Goal: Register for event/course

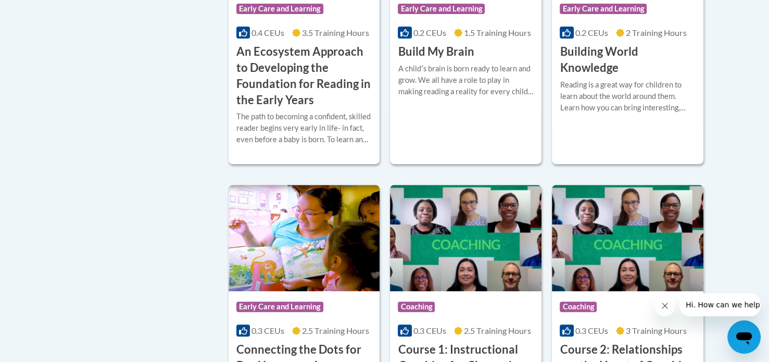
scroll to position [395, 0]
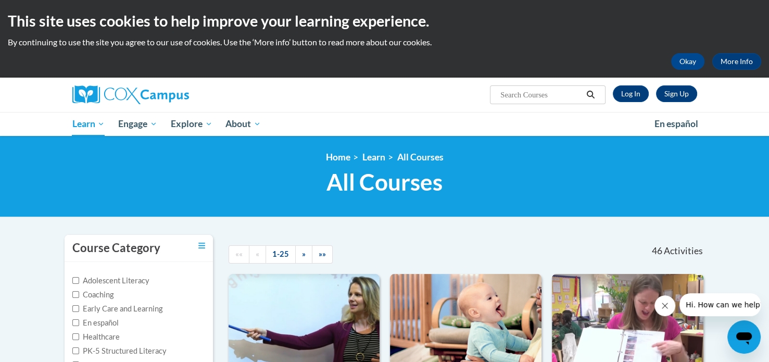
click at [539, 92] on input "Search..." at bounding box center [540, 94] width 83 height 12
type input "the power of language"
click at [590, 93] on icon "Search" at bounding box center [589, 95] width 9 height 8
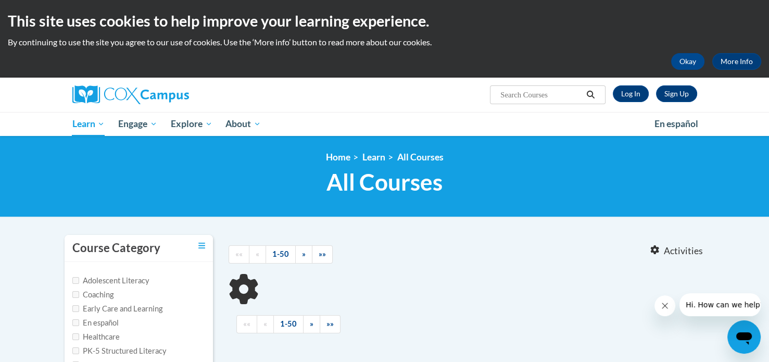
type input "the power of language"
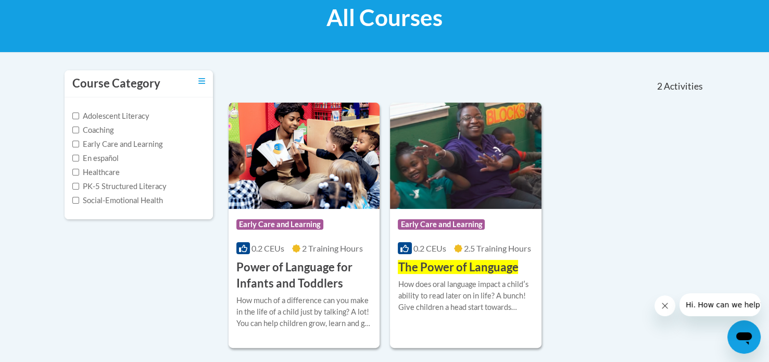
scroll to position [167, 0]
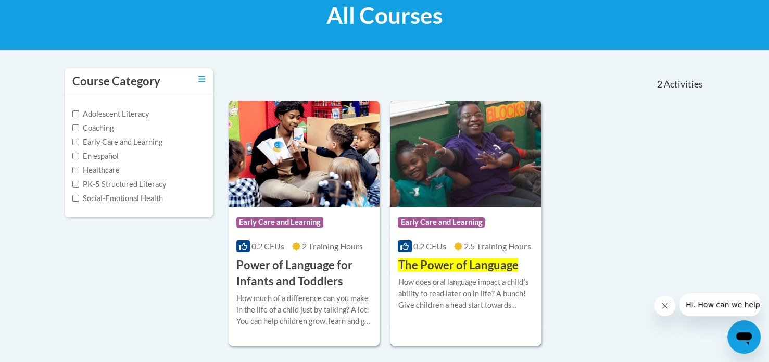
click at [456, 262] on span "The Power of Language" at bounding box center [458, 265] width 120 height 14
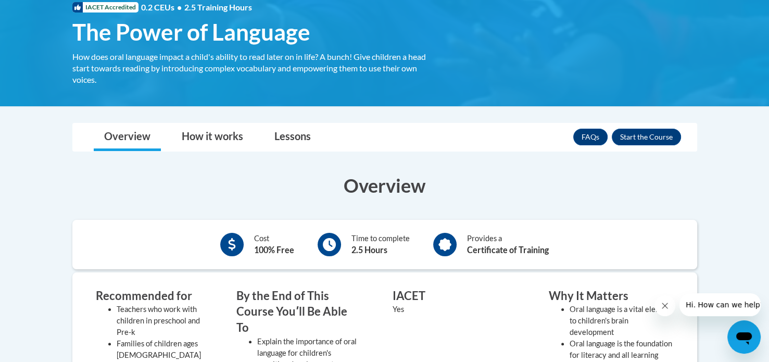
scroll to position [167, 0]
click at [647, 139] on button "Enroll" at bounding box center [645, 137] width 69 height 17
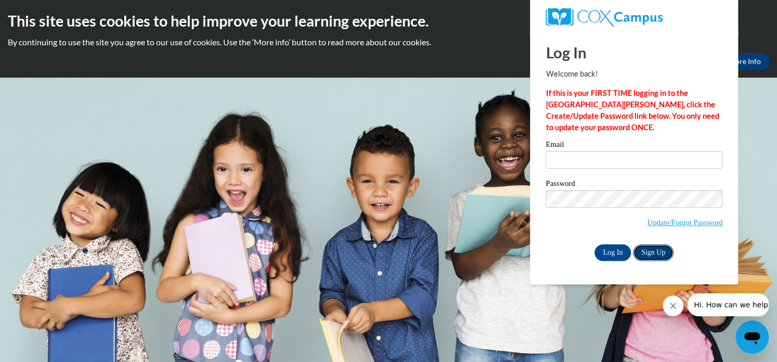
click at [651, 245] on link "Sign Up" at bounding box center [653, 252] width 41 height 17
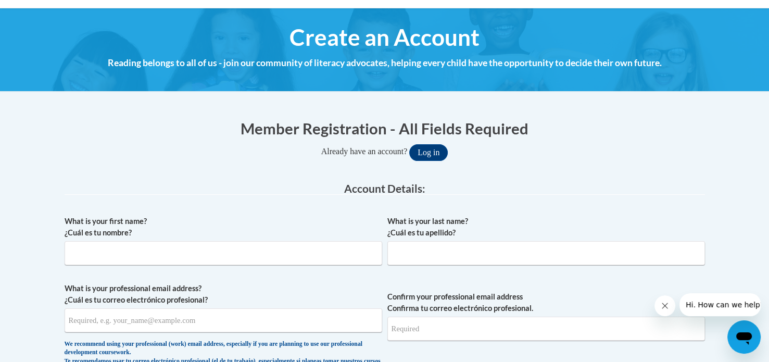
scroll to position [125, 0]
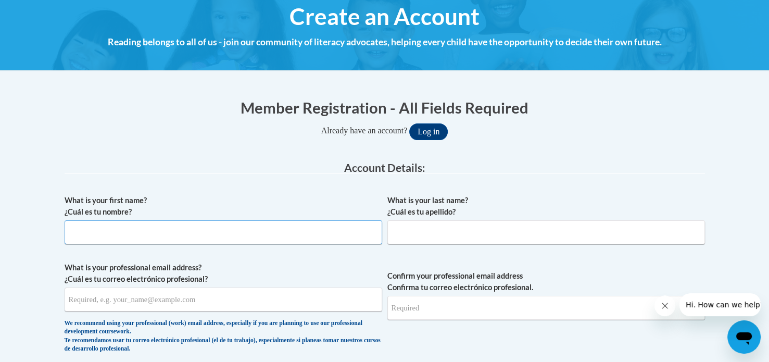
click at [309, 231] on input "What is your first name? ¿Cuál es tu nombre?" at bounding box center [223, 232] width 317 height 24
type input "Jaclyn"
click at [400, 232] on input "What is your last name? ¿Cuál es tu apellido?" at bounding box center [545, 232] width 317 height 24
type input "Rondeau"
click at [314, 300] on input "What is your professional email address? ¿Cuál es tu correo electrónico profesi…" at bounding box center [223, 299] width 317 height 24
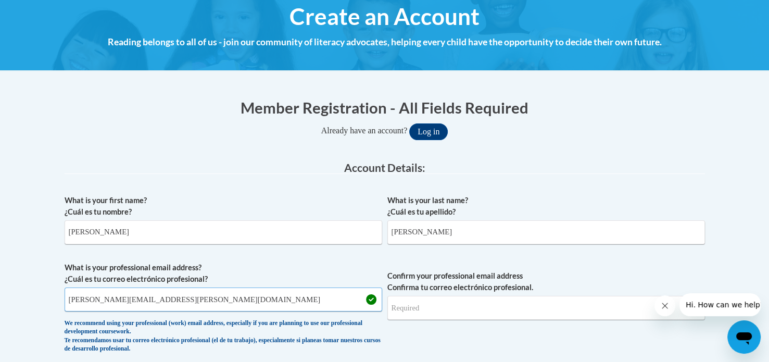
type input "jaclyn.rondeau@nwoesc.org"
click at [418, 313] on input "Confirm your professional email address Confirma tu correo electrónico profesio…" at bounding box center [545, 308] width 317 height 24
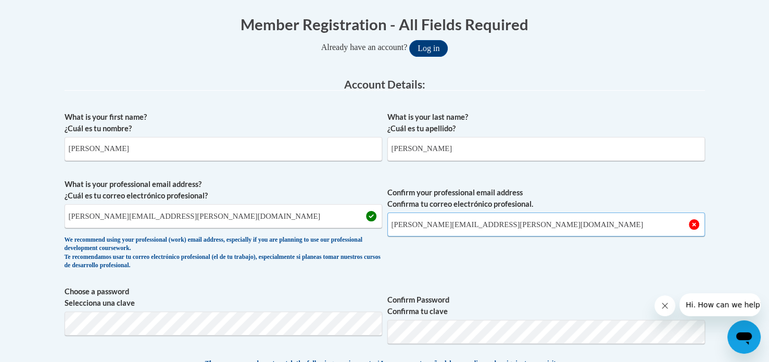
scroll to position [229, 0]
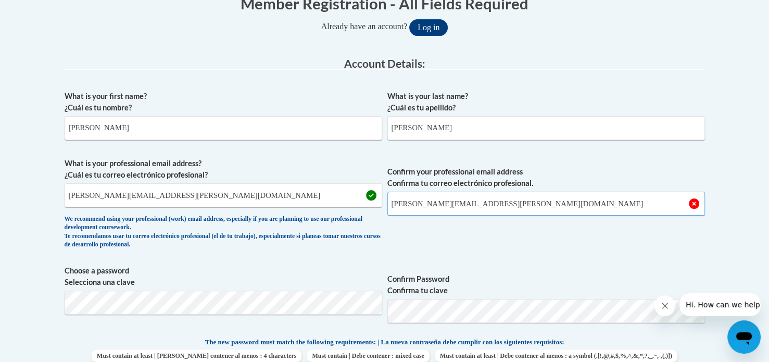
type input "jaclyn.rondeau@nwoesc.org"
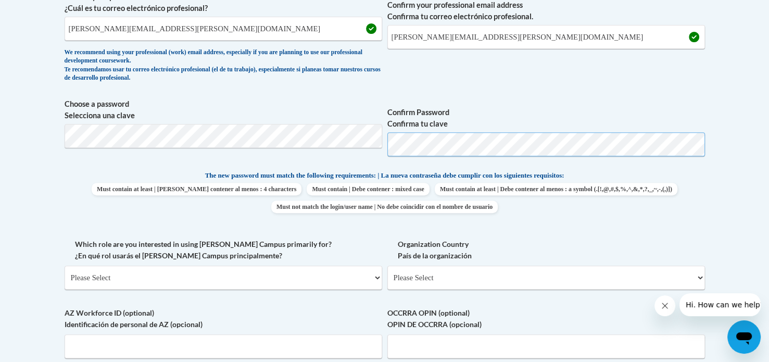
scroll to position [416, 0]
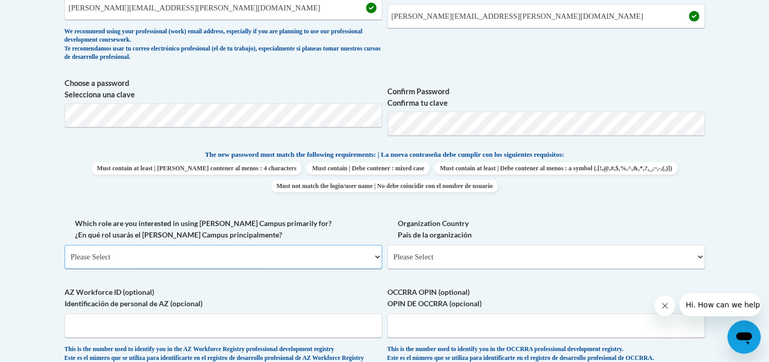
click at [354, 255] on select "Please Select College/University | Colegio/Universidad Community/Nonprofit Part…" at bounding box center [223, 257] width 317 height 24
click at [343, 254] on select "Please Select College/University | Colegio/Universidad Community/Nonprofit Part…" at bounding box center [223, 257] width 317 height 24
click at [246, 254] on select "Please Select College/University | Colegio/Universidad Community/Nonprofit Part…" at bounding box center [223, 257] width 317 height 24
select select "fbf2d438-af2f-41f8-98f1-81c410e29de3"
click at [65, 245] on select "Please Select College/University | Colegio/Universidad Community/Nonprofit Part…" at bounding box center [223, 257] width 317 height 24
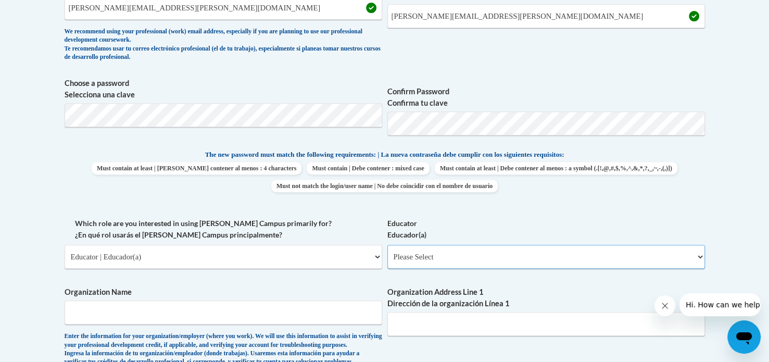
click at [488, 255] on select "Please Select Early Learning/Daycare Teacher/Family Home Care Provider | Maestr…" at bounding box center [545, 257] width 317 height 24
select select "d5fdb05a-b36c-4d60-97fa-9afceda7e903"
click at [387, 245] on select "Please Select Early Learning/Daycare Teacher/Family Home Care Provider | Maestr…" at bounding box center [545, 257] width 317 height 24
click at [340, 308] on input "Organization Name" at bounding box center [223, 312] width 317 height 24
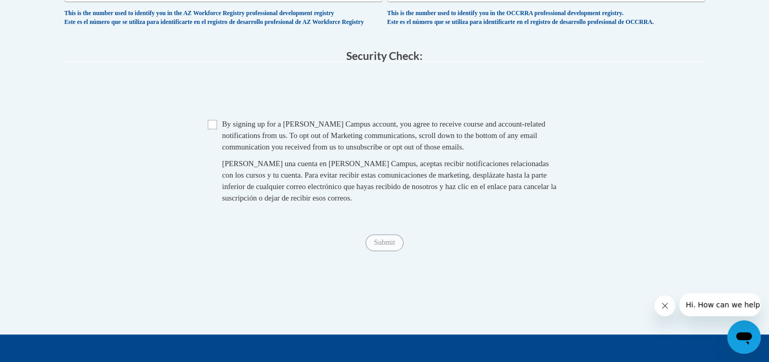
scroll to position [918, 0]
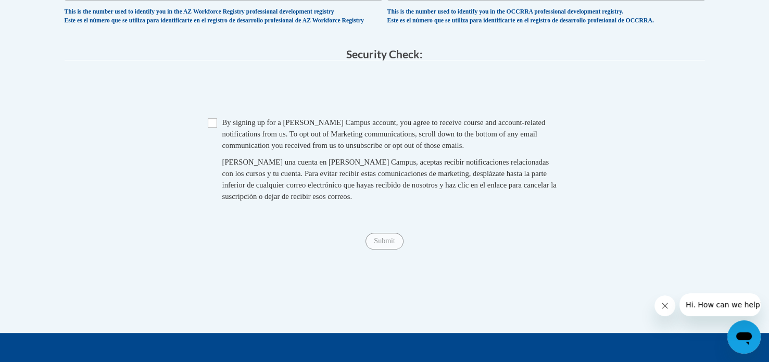
type input "NWOESC"
click at [212, 127] on input "Checkbox" at bounding box center [212, 122] width 9 height 9
checkbox input "true"
click at [382, 249] on input "Submit" at bounding box center [383, 241] width 37 height 17
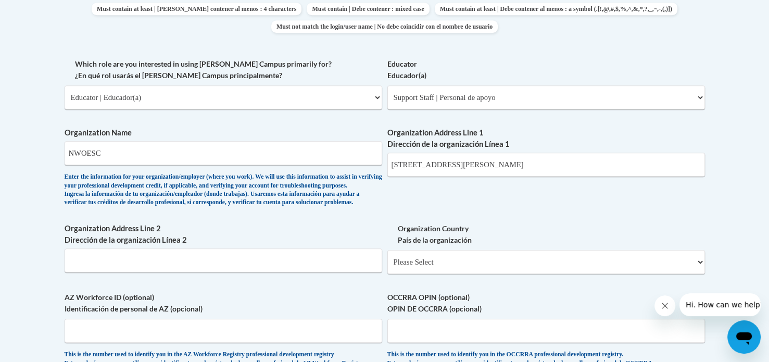
scroll to position [574, 0]
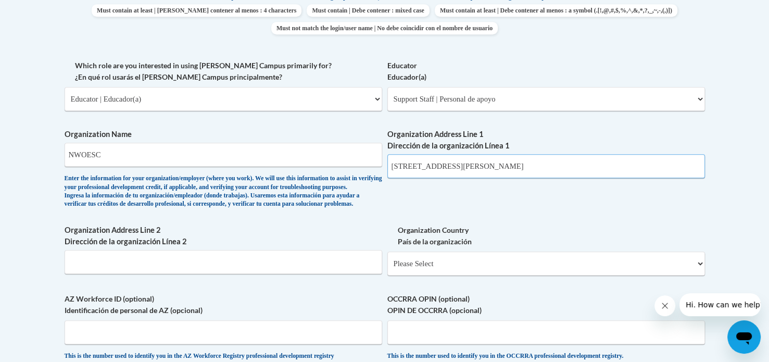
click at [551, 168] on input "205 Nolan Parkway, Ar" at bounding box center [545, 166] width 317 height 24
type input "205 Nolan Parkway, Archbold, OH 46502"
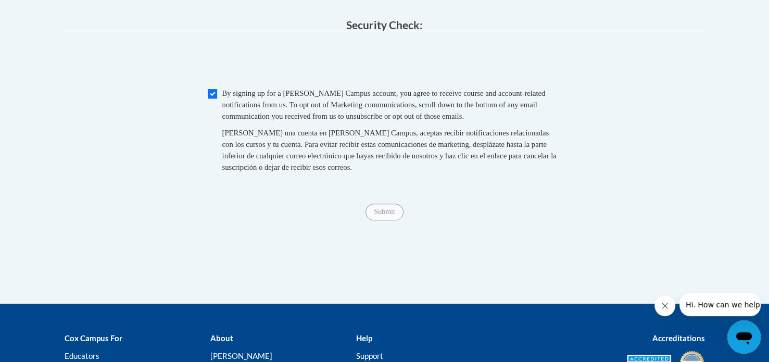
scroll to position [959, 0]
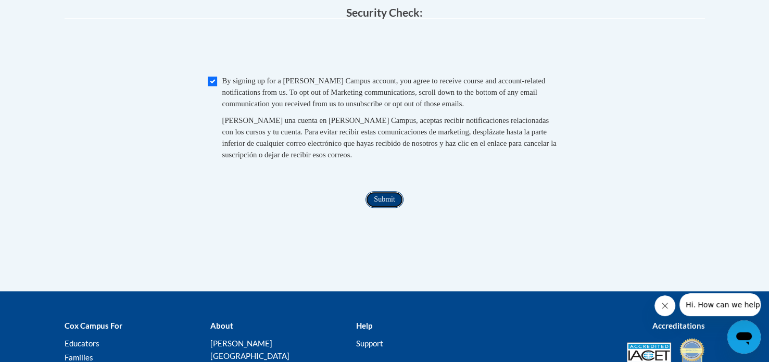
click at [383, 208] on input "Submit" at bounding box center [383, 199] width 37 height 17
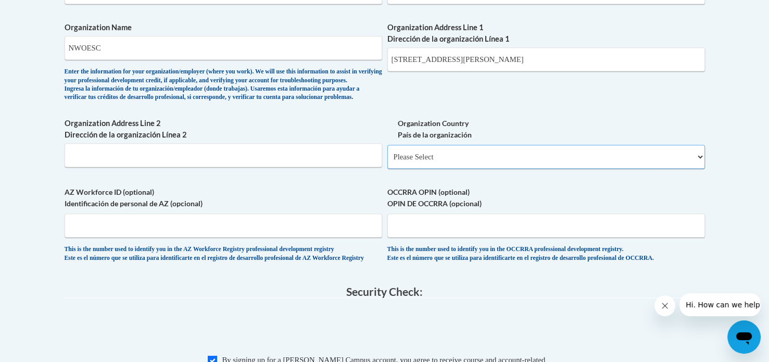
scroll to position [674, 0]
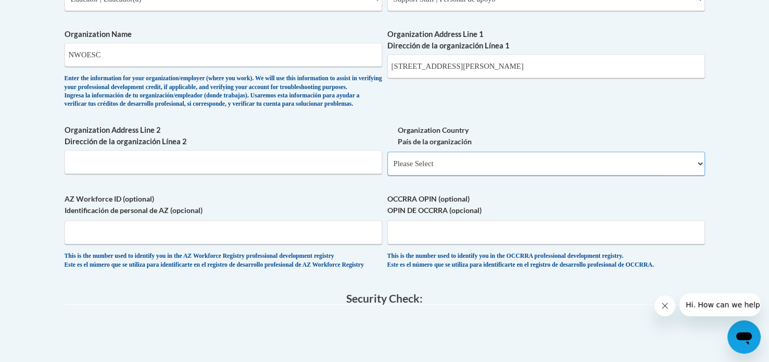
click at [694, 175] on select "Please Select United States | Estados Unidos Outside of the United States | Fue…" at bounding box center [545, 163] width 317 height 24
select select "ad49bcad-a171-4b2e-b99c-48b446064914"
click at [387, 168] on select "Please Select United States | Estados Unidos Outside of the United States | Fue…" at bounding box center [545, 163] width 317 height 24
select select
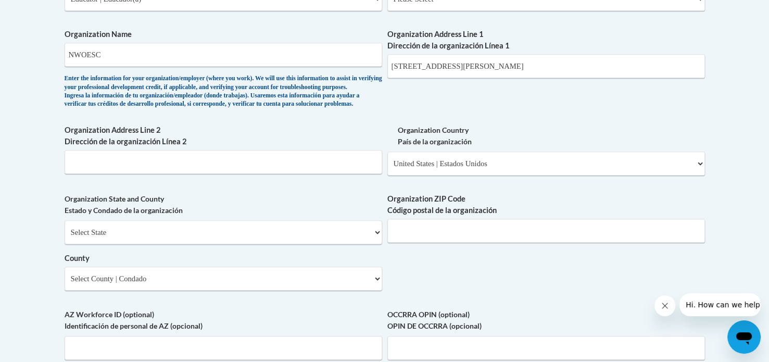
click at [639, 308] on div "What is your first name? ¿Cuál es tu nombre? Jaclyn What is your last name? ¿Cu…" at bounding box center [385, 17] width 640 height 754
click at [547, 69] on input "205 Nolan Parkway, Archbold, OH 46502" at bounding box center [545, 66] width 317 height 24
type input "205 Nolan Parkway"
click at [288, 244] on select "Select State Alabama Alaska Arizona Arkansas California Colorado Connecticut De…" at bounding box center [223, 232] width 317 height 24
select select "Ohio"
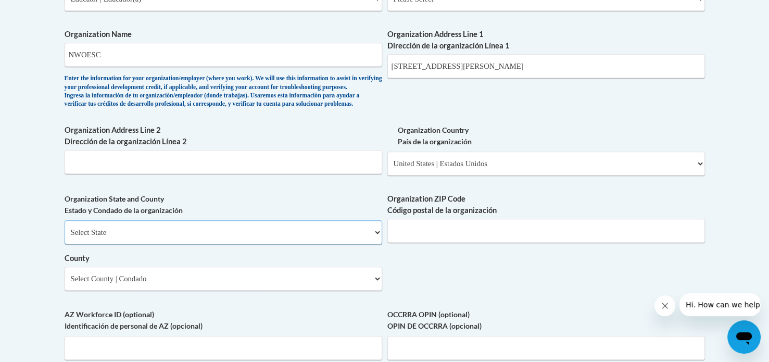
click at [65, 237] on select "Select State Alabama Alaska Arizona Arkansas California Colorado Connecticut De…" at bounding box center [223, 232] width 317 height 24
click at [428, 242] on input "Organization ZIP Code Código postal de la organización" at bounding box center [545, 231] width 317 height 24
type input "43502"
click at [352, 290] on select "Select County Adams Allen Ashland Ashtabula Athens Auglaize Belmont Brown Butle…" at bounding box center [223, 278] width 317 height 24
select select "Fulton"
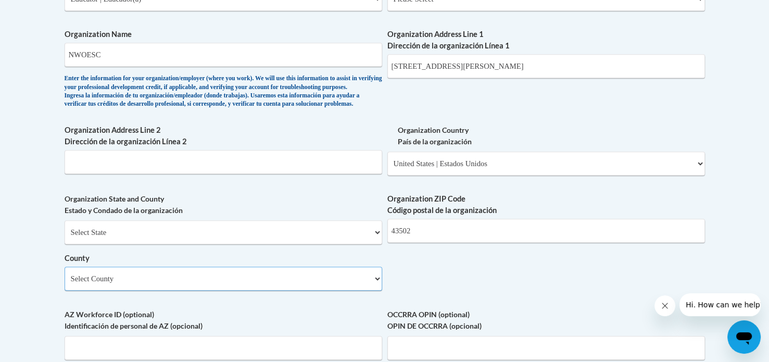
click at [65, 284] on select "Select County Adams Allen Ashland Ashtabula Athens Auglaize Belmont Brown Butle…" at bounding box center [223, 278] width 317 height 24
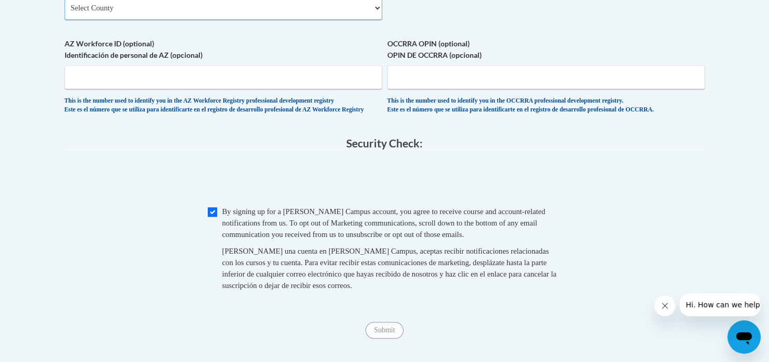
scroll to position [946, 0]
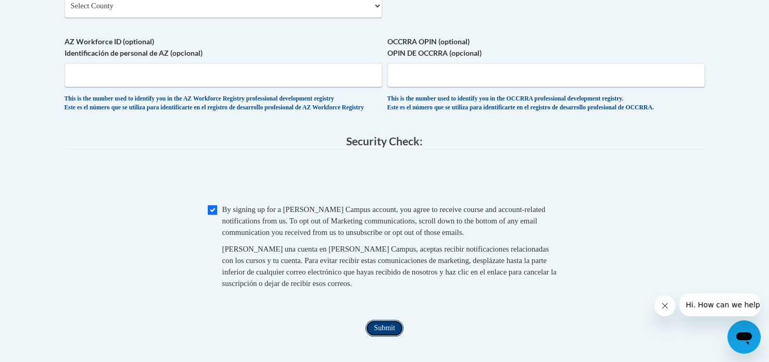
click at [385, 336] on input "Submit" at bounding box center [383, 327] width 37 height 17
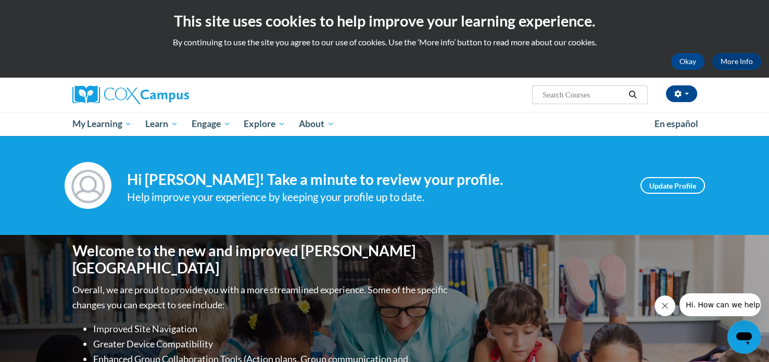
click at [569, 105] on div "Jaclyn Rondeau (Eastern Daylight Time GMT-0400 ) My Profile Inbox My Transcript…" at bounding box center [385, 95] width 656 height 34
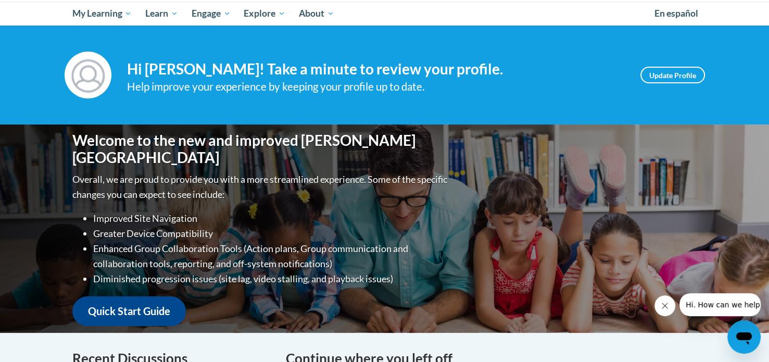
scroll to position [108, 0]
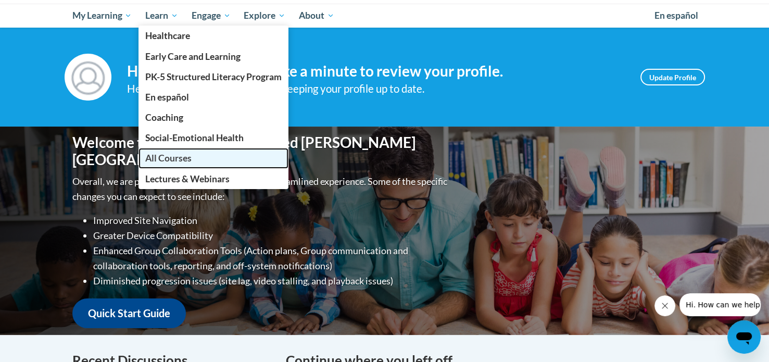
click at [184, 157] on span "All Courses" at bounding box center [168, 157] width 46 height 11
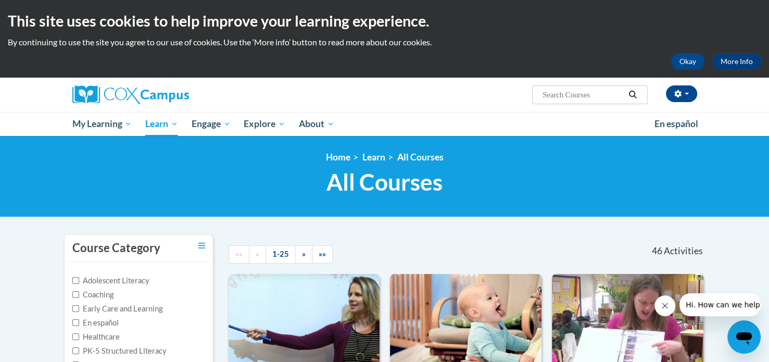
click at [570, 95] on input "Search..." at bounding box center [582, 94] width 83 height 12
type input "the power of language"
click at [634, 91] on icon "Search" at bounding box center [633, 95] width 8 height 8
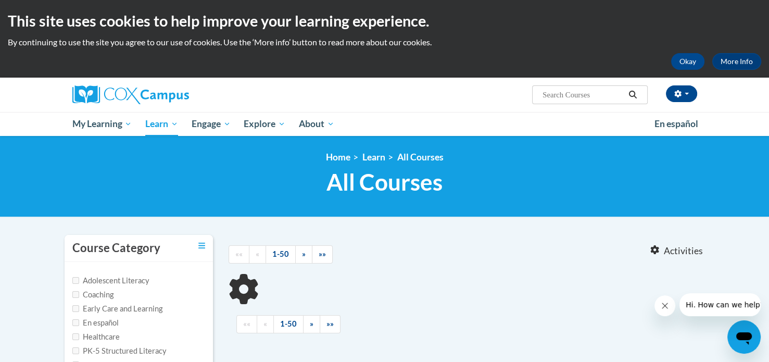
type input "the power of language"
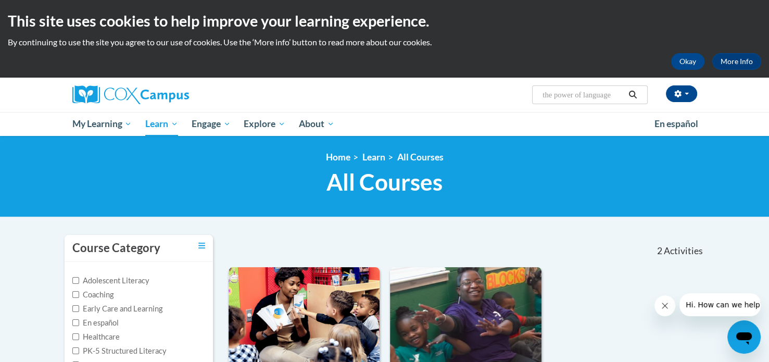
click at [634, 91] on icon "Search" at bounding box center [633, 95] width 8 height 8
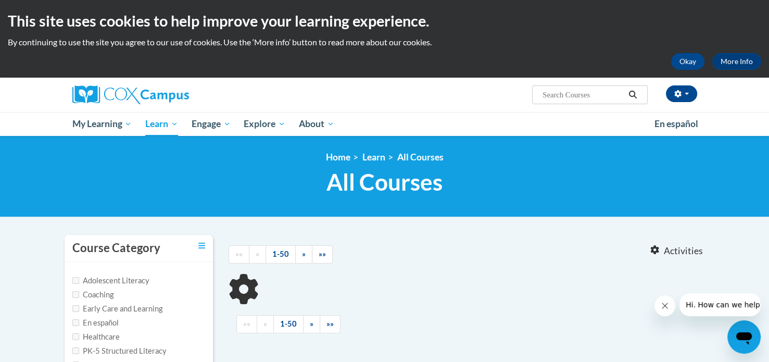
type input "the power of language"
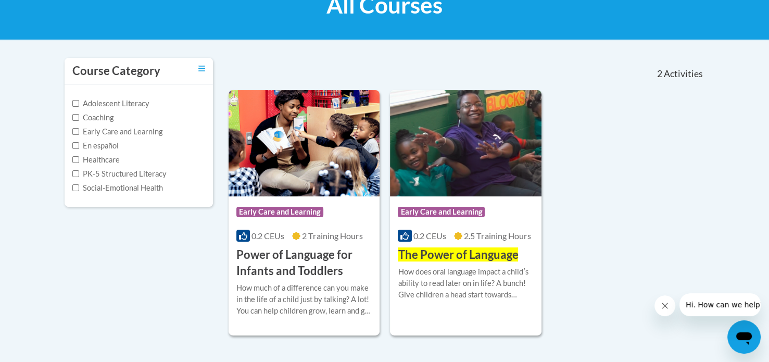
scroll to position [179, 0]
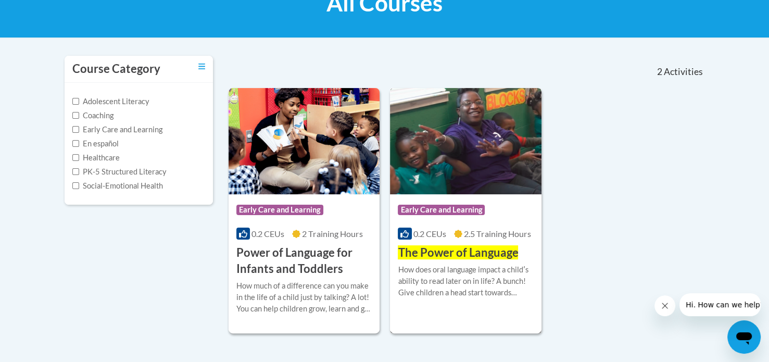
click at [497, 153] on img at bounding box center [465, 141] width 151 height 106
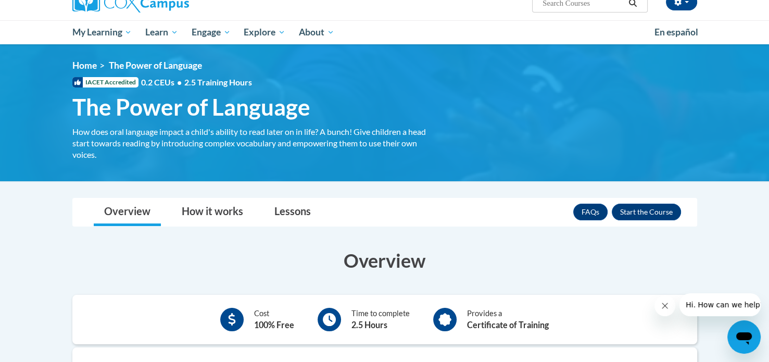
scroll to position [104, 0]
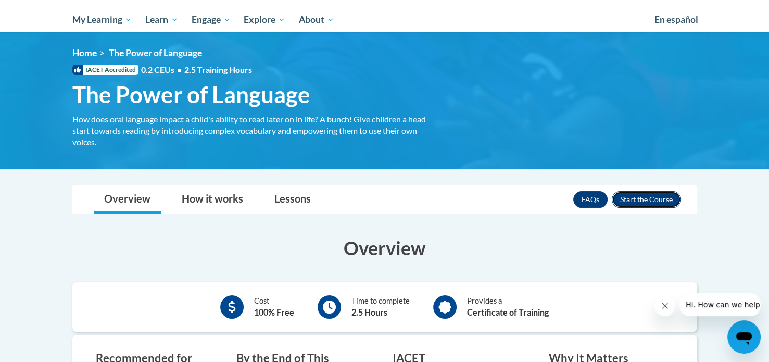
click at [644, 200] on button "Enroll" at bounding box center [645, 199] width 69 height 17
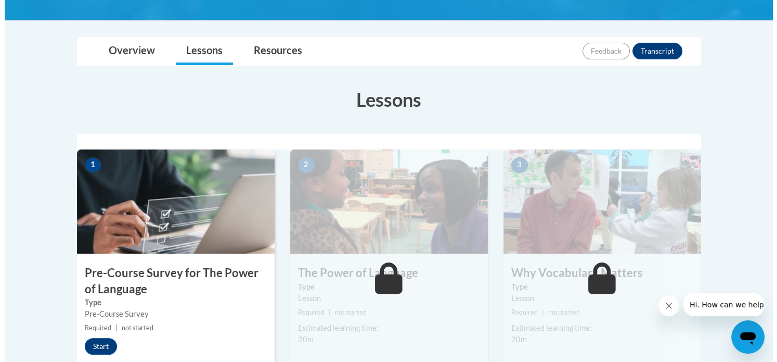
scroll to position [208, 0]
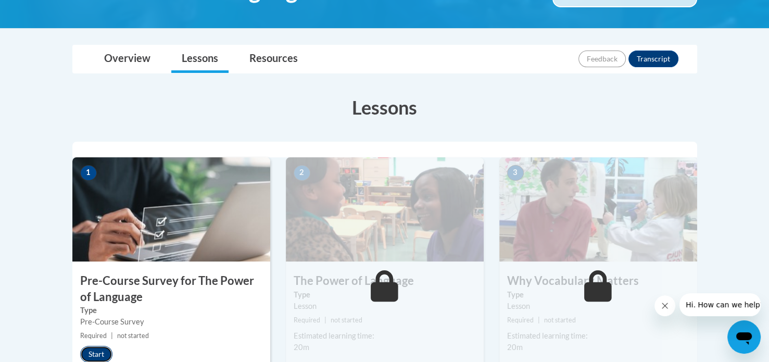
click at [100, 348] on button "Start" at bounding box center [96, 353] width 32 height 17
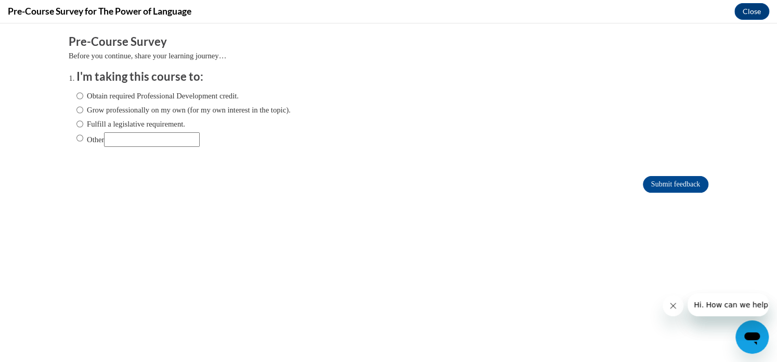
scroll to position [0, 0]
click at [76, 96] on input "Obtain required Professional Development credit." at bounding box center [79, 95] width 7 height 11
radio input "true"
click at [76, 109] on input "Grow professionally on my own (for my own interest in the topic)." at bounding box center [79, 109] width 7 height 11
radio input "true"
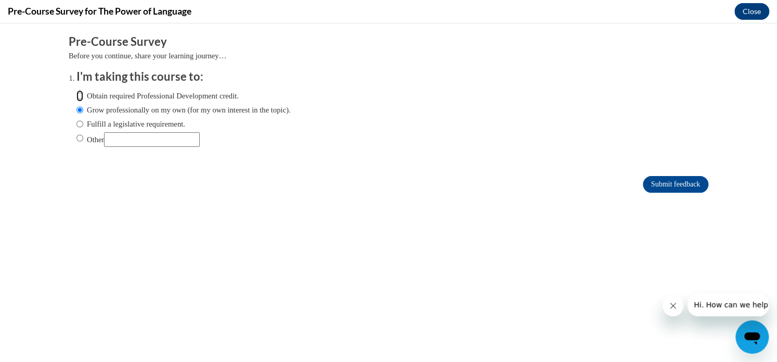
click at [76, 94] on input "Obtain required Professional Development credit." at bounding box center [79, 95] width 7 height 11
radio input "true"
click at [661, 184] on input "Submit feedback" at bounding box center [676, 184] width 66 height 17
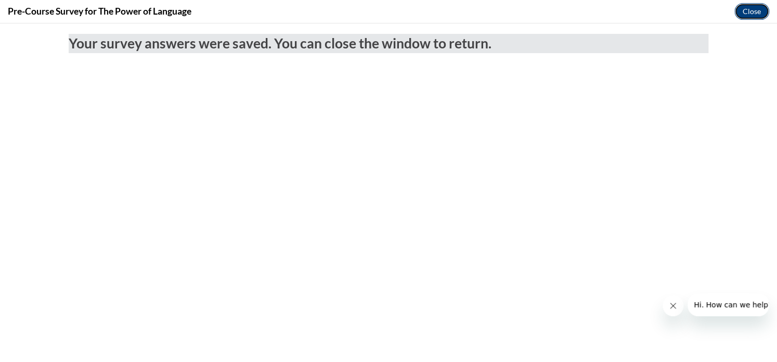
click at [746, 14] on button "Close" at bounding box center [752, 11] width 35 height 17
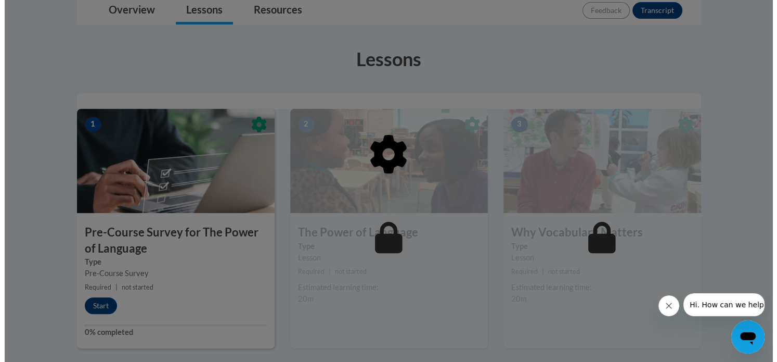
scroll to position [271, 0]
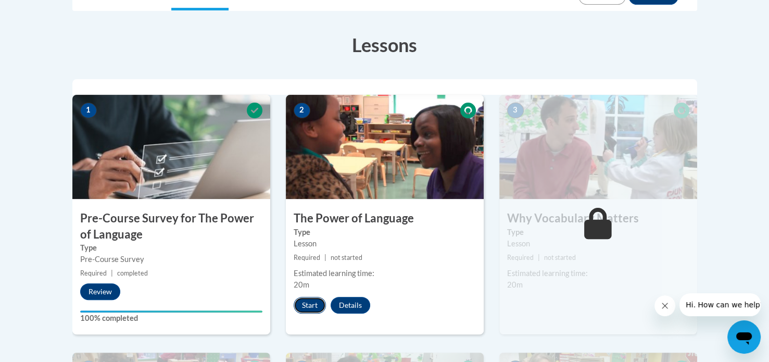
click at [306, 308] on button "Start" at bounding box center [309, 305] width 32 height 17
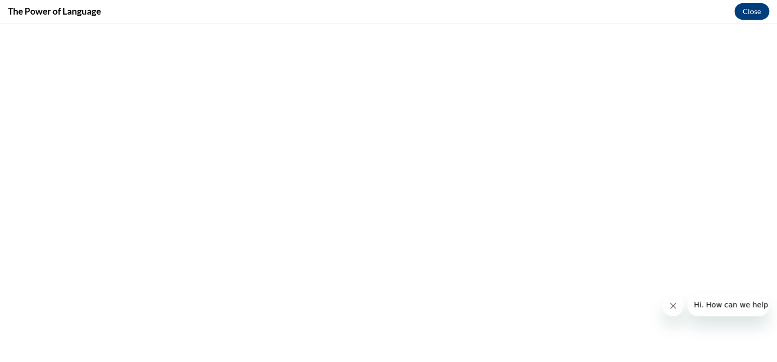
click at [675, 309] on icon "Close message from company" at bounding box center [673, 305] width 8 height 8
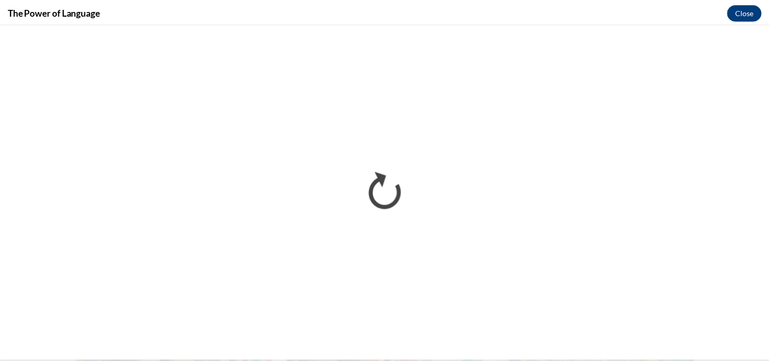
scroll to position [0, 0]
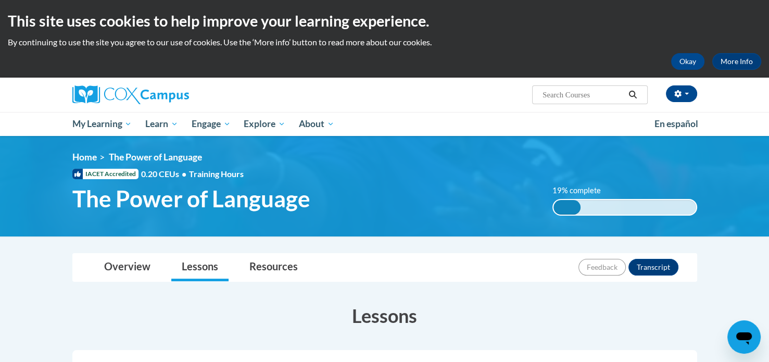
click at [745, 79] on div "Jaclyn Rondeau (Eastern Daylight Time GMT-0400 ) My Profile Inbox My Transcript…" at bounding box center [384, 107] width 769 height 58
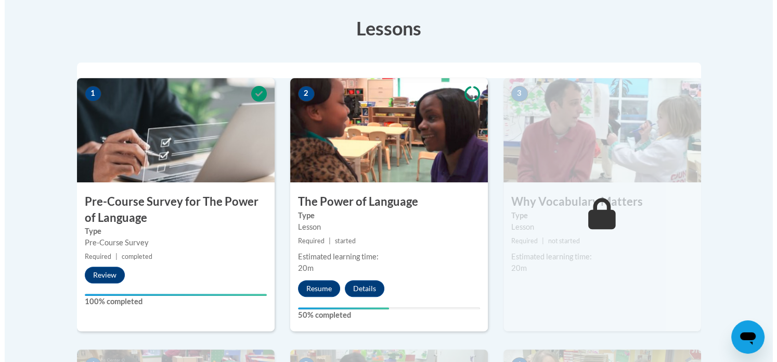
scroll to position [289, 0]
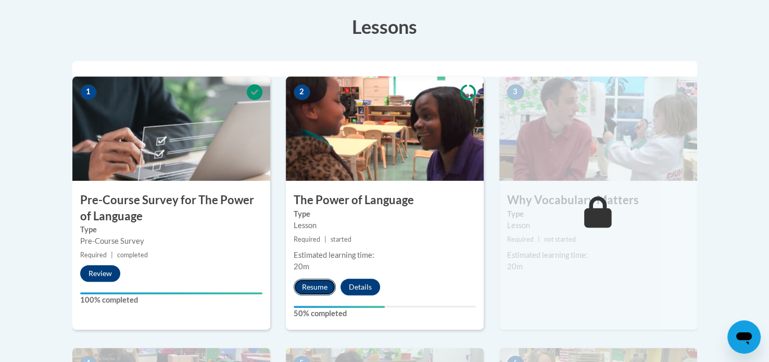
click at [326, 283] on button "Resume" at bounding box center [314, 286] width 42 height 17
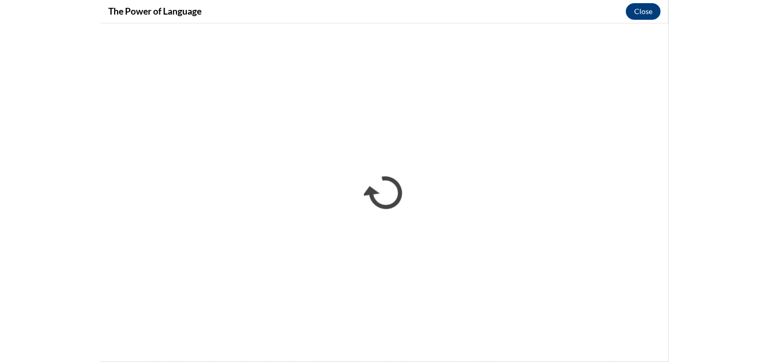
scroll to position [0, 0]
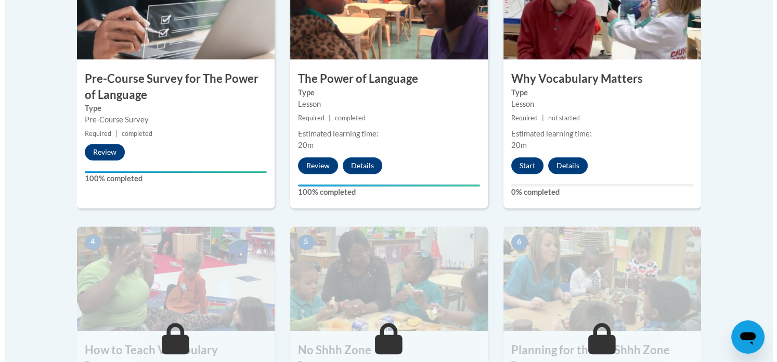
scroll to position [413, 0]
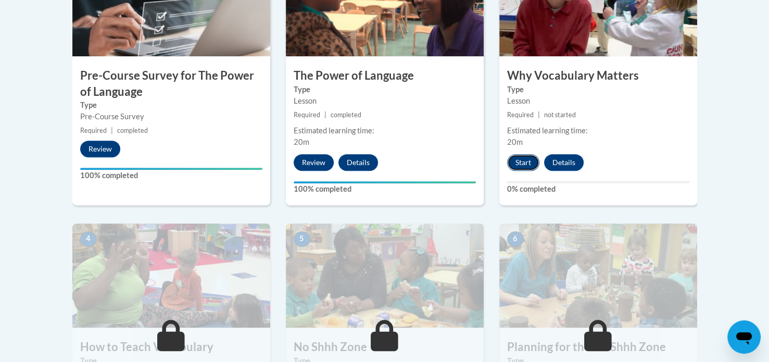
click at [516, 156] on button "Start" at bounding box center [523, 162] width 32 height 17
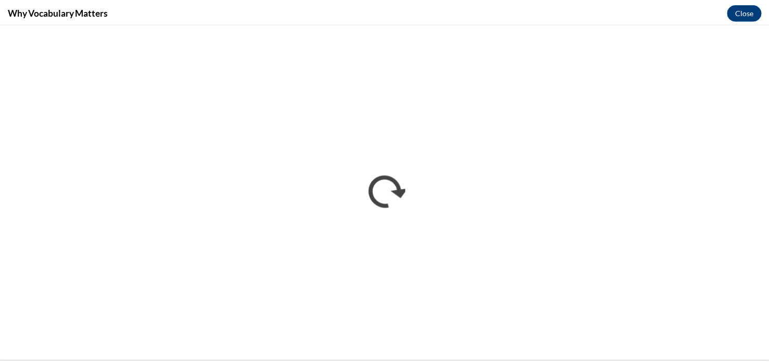
scroll to position [0, 0]
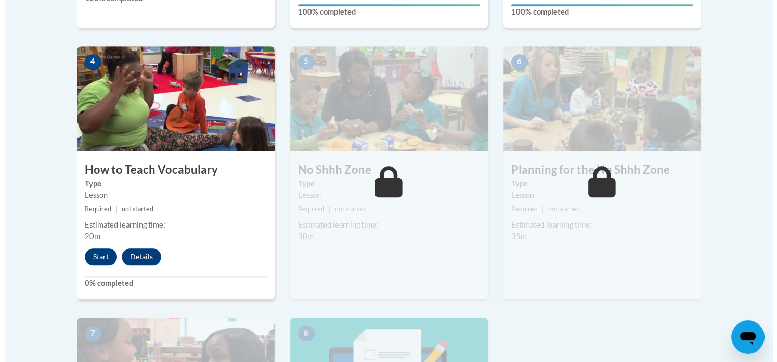
scroll to position [601, 0]
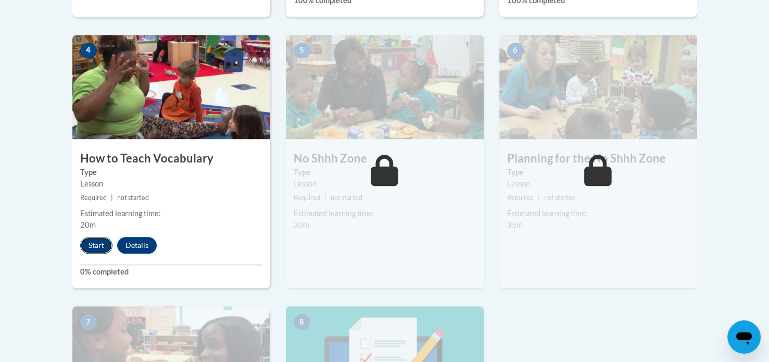
click at [91, 240] on button "Start" at bounding box center [96, 245] width 32 height 17
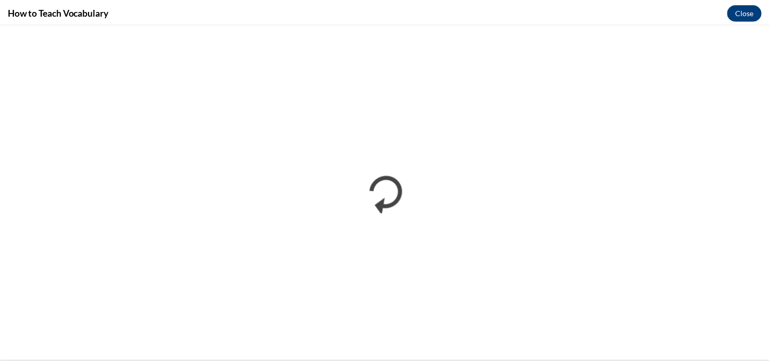
scroll to position [0, 0]
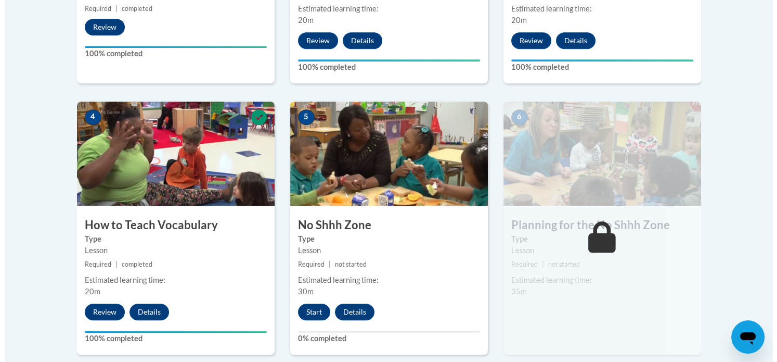
scroll to position [541, 0]
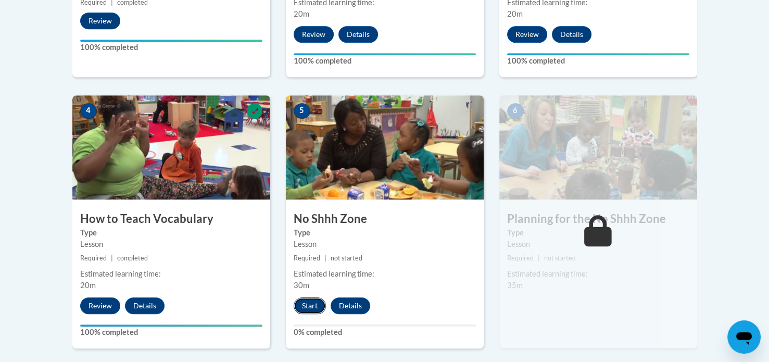
click at [302, 303] on button "Start" at bounding box center [309, 305] width 32 height 17
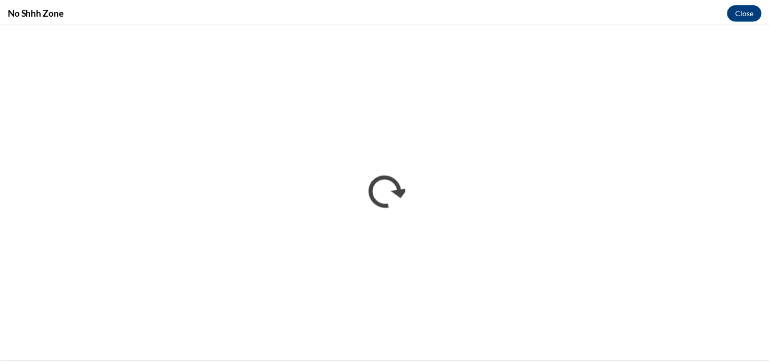
scroll to position [0, 0]
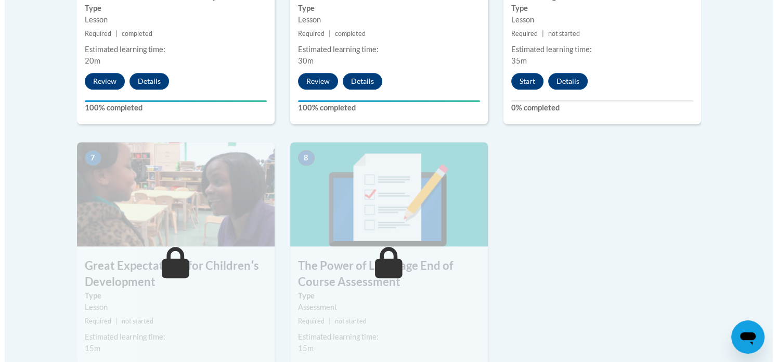
scroll to position [772, 0]
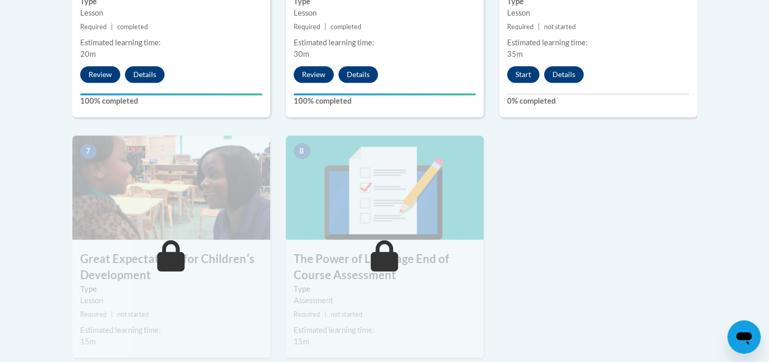
click at [519, 66] on button "Start" at bounding box center [523, 74] width 32 height 17
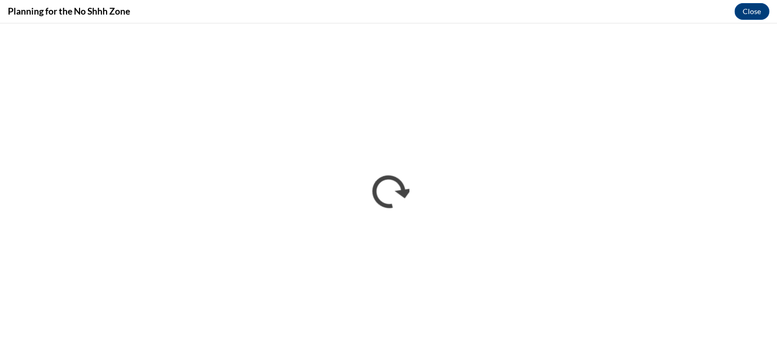
scroll to position [0, 0]
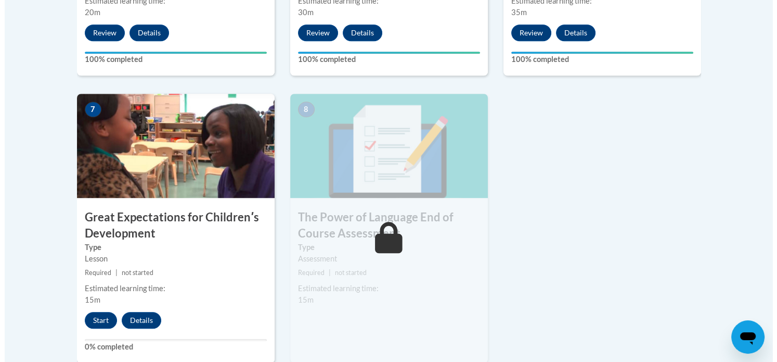
scroll to position [817, 0]
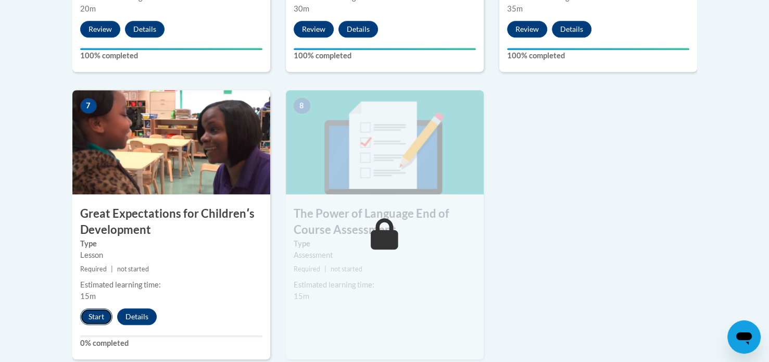
click at [94, 319] on button "Start" at bounding box center [96, 316] width 32 height 17
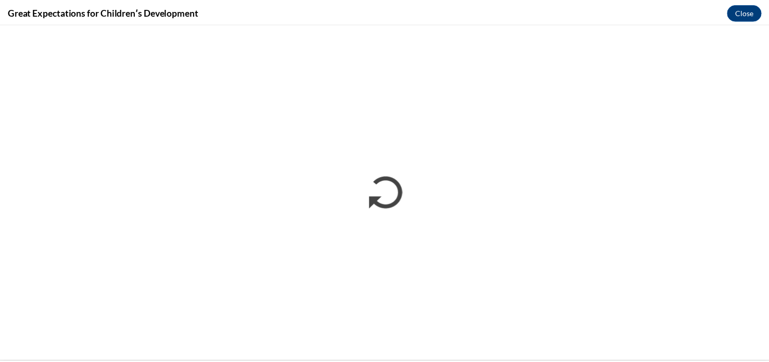
scroll to position [0, 0]
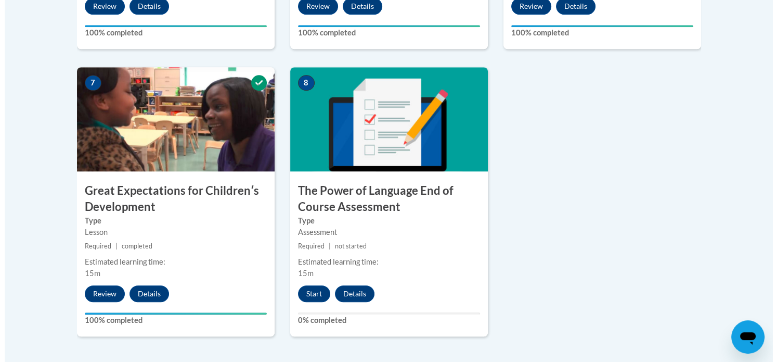
scroll to position [846, 0]
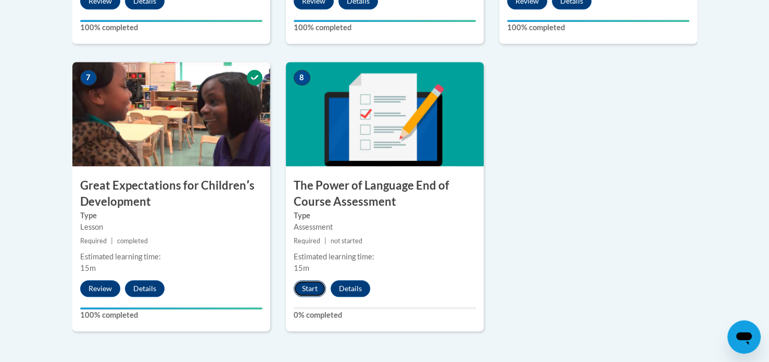
click at [312, 286] on button "Start" at bounding box center [309, 288] width 32 height 17
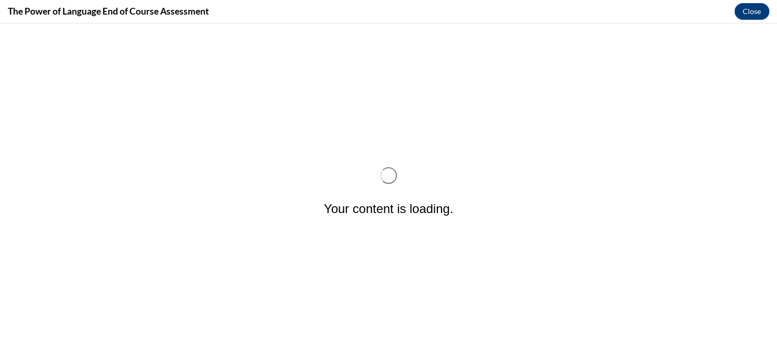
scroll to position [0, 0]
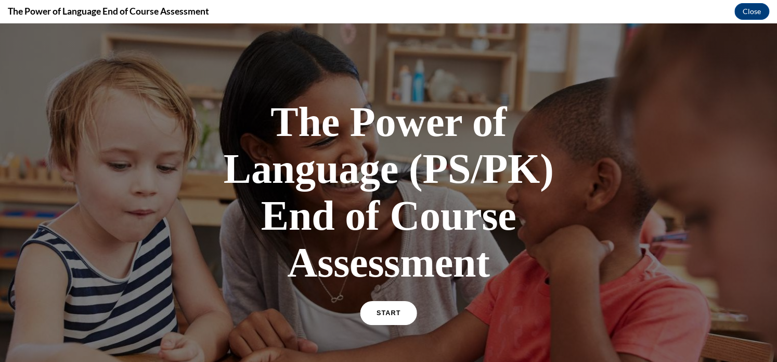
click at [377, 312] on span "START" at bounding box center [389, 313] width 24 height 8
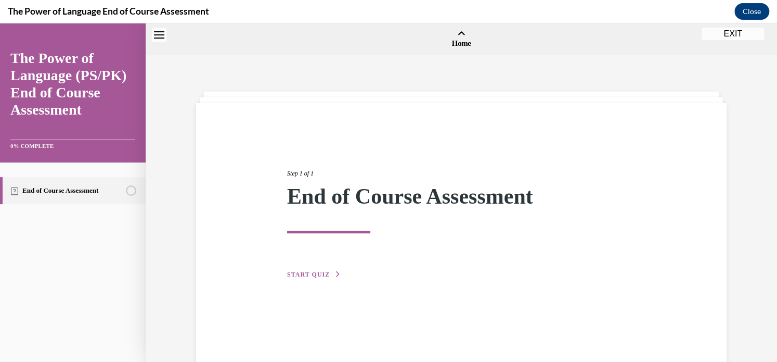
scroll to position [32, 0]
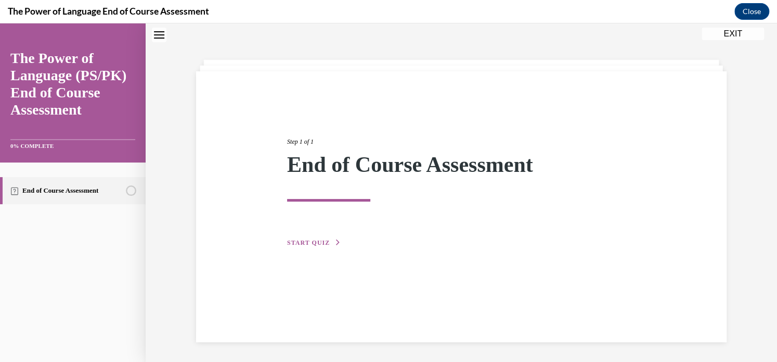
click at [300, 245] on span "START QUIZ" at bounding box center [308, 242] width 43 height 7
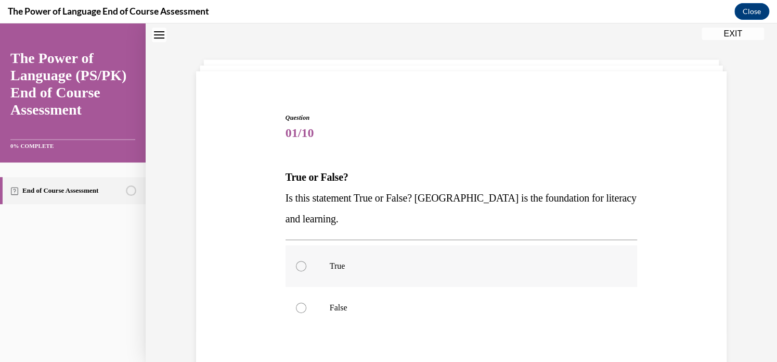
click at [296, 264] on div at bounding box center [301, 266] width 10 height 10
click at [296, 264] on input "True" at bounding box center [301, 266] width 10 height 10
radio input "true"
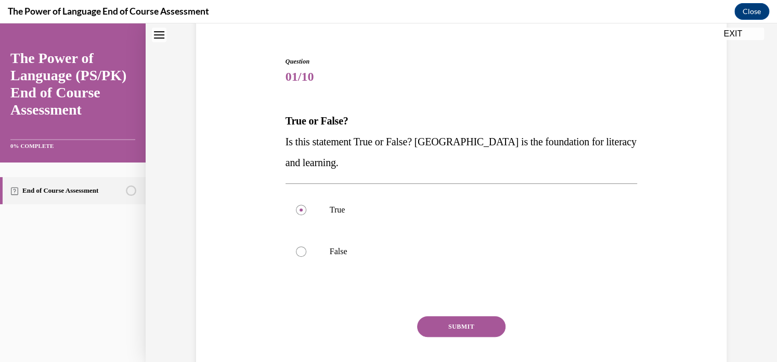
scroll to position [94, 0]
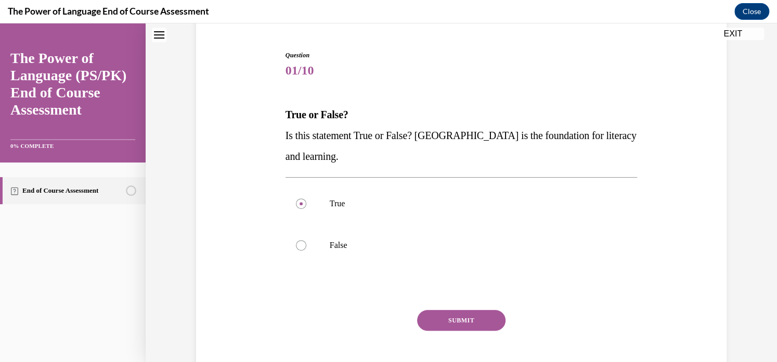
click at [481, 319] on button "SUBMIT" at bounding box center [461, 320] width 88 height 21
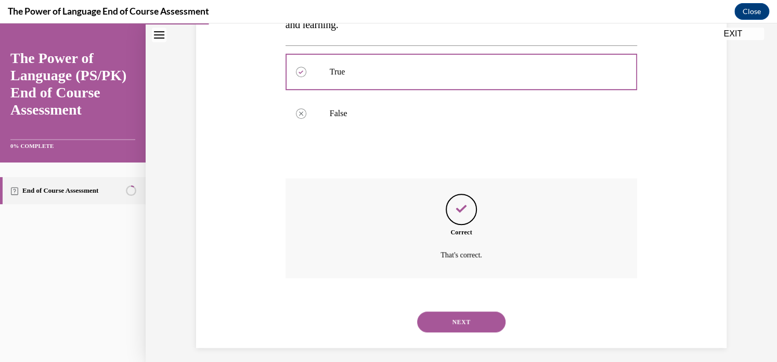
scroll to position [232, 0]
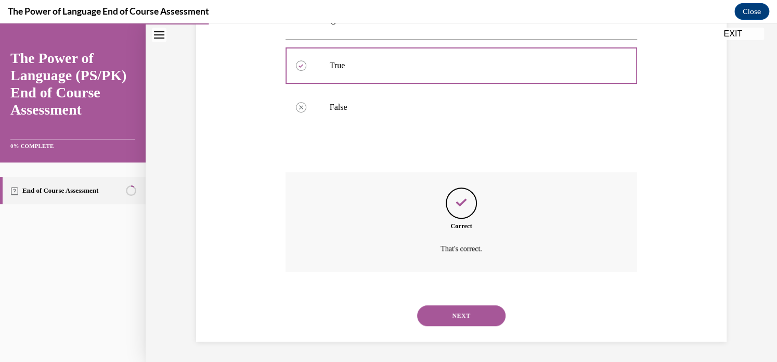
click at [470, 318] on button "NEXT" at bounding box center [461, 315] width 88 height 21
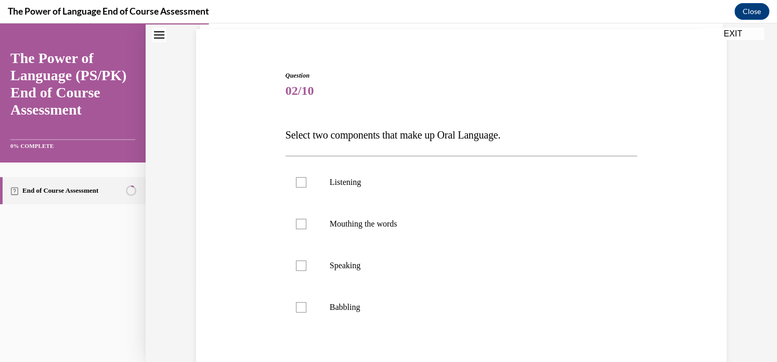
scroll to position [75, 0]
click at [301, 225] on div at bounding box center [301, 222] width 10 height 10
click at [301, 225] on input "Mouthing the words" at bounding box center [301, 222] width 10 height 10
checkbox input "true"
click at [297, 263] on div at bounding box center [301, 264] width 10 height 10
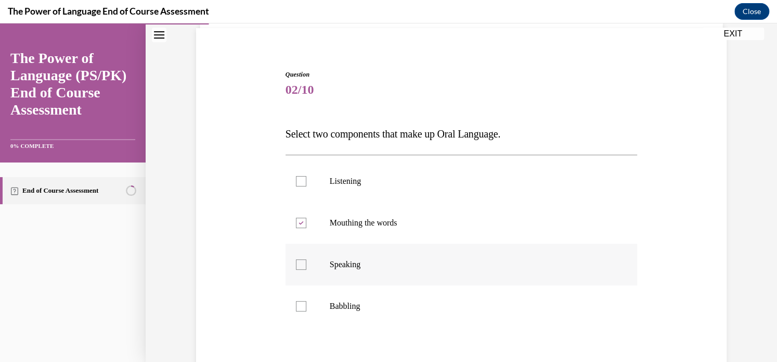
click at [297, 263] on input "Speaking" at bounding box center [301, 264] width 10 height 10
checkbox input "true"
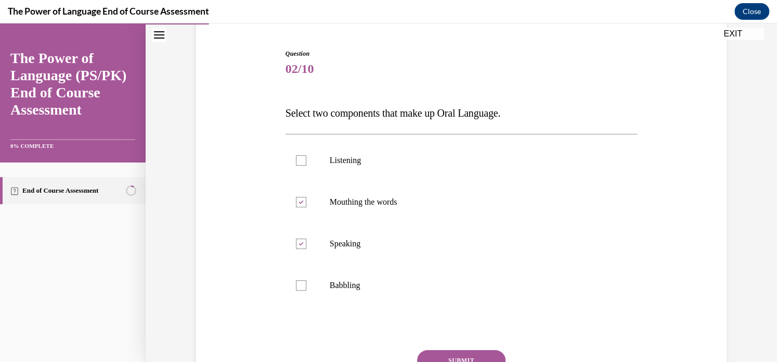
scroll to position [117, 0]
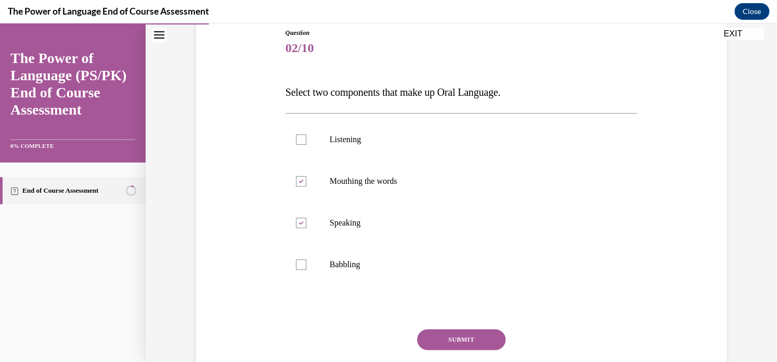
click at [476, 329] on button "SUBMIT" at bounding box center [461, 339] width 88 height 21
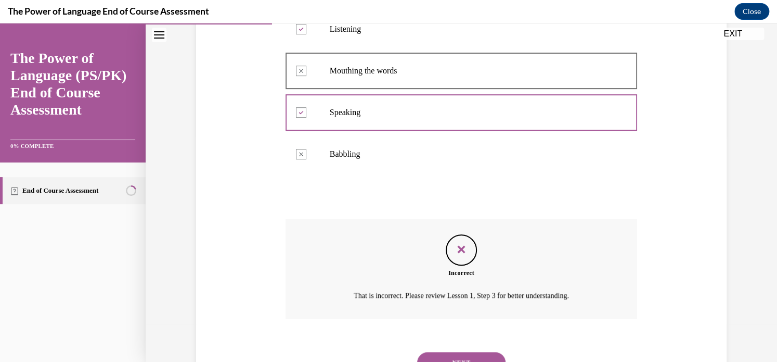
scroll to position [225, 0]
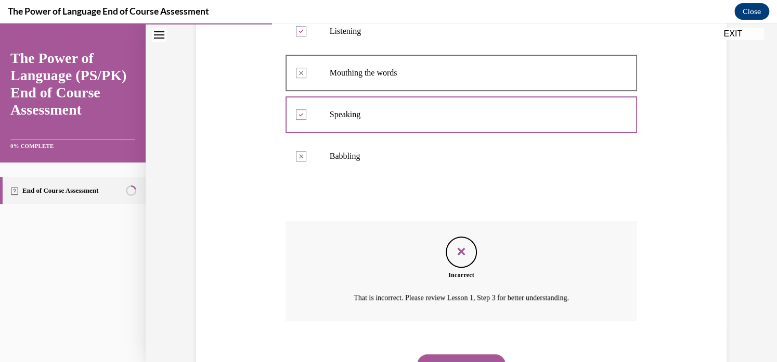
drag, startPoint x: 768, startPoint y: 308, endPoint x: 765, endPoint y: 336, distance: 28.2
click at [765, 336] on div "Question 02/10 Select two components that make up Oral Language. Listening Inco…" at bounding box center [462, 121] width 632 height 580
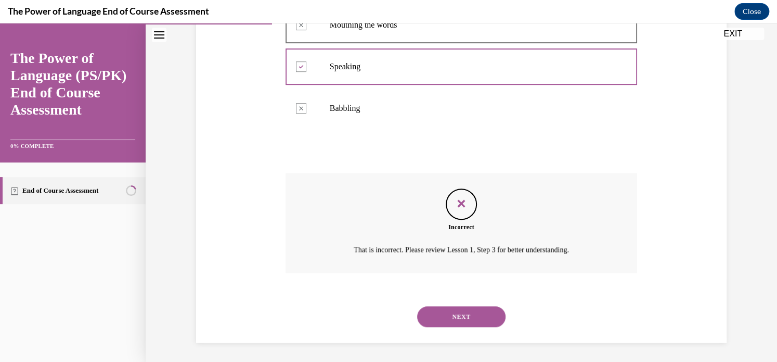
scroll to position [274, 0]
click at [447, 316] on button "NEXT" at bounding box center [461, 315] width 88 height 21
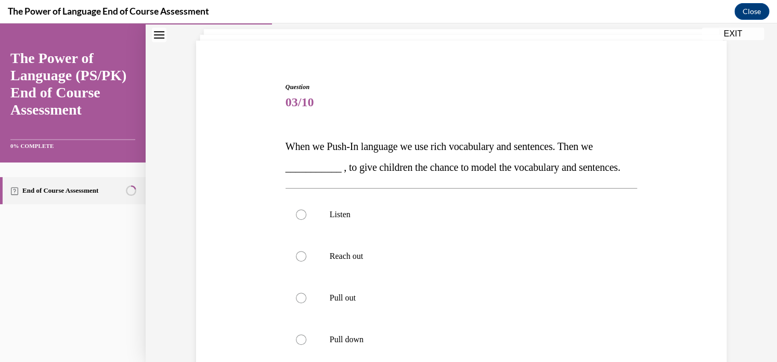
scroll to position [83, 0]
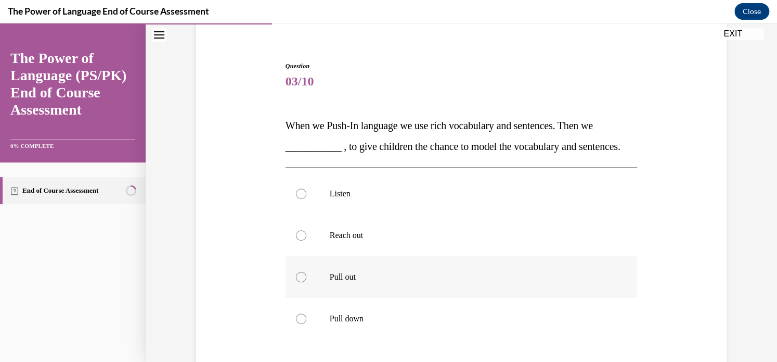
click at [298, 282] on div at bounding box center [301, 277] width 10 height 10
click at [298, 282] on input "Pull out" at bounding box center [301, 277] width 10 height 10
radio input "true"
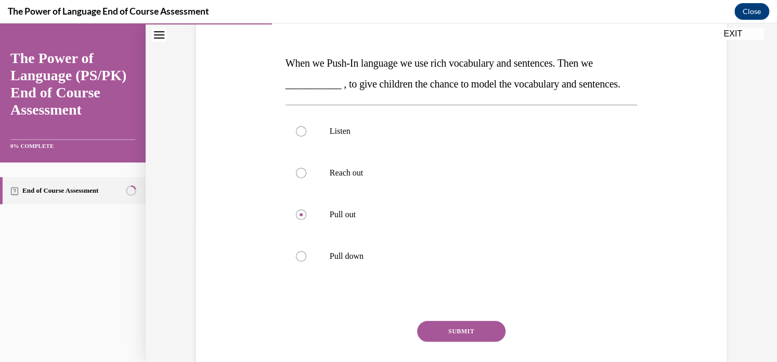
scroll to position [167, 0]
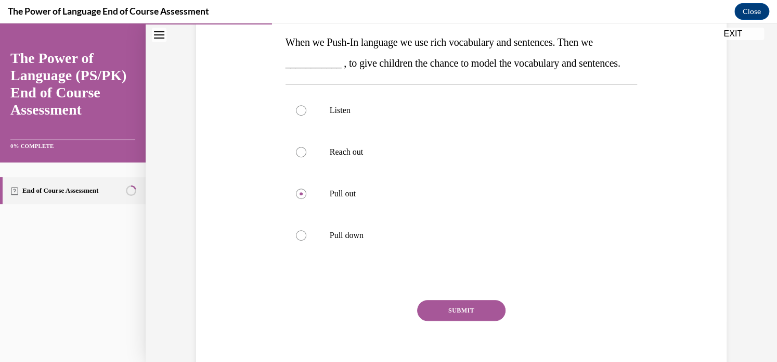
click at [491, 321] on button "SUBMIT" at bounding box center [461, 310] width 88 height 21
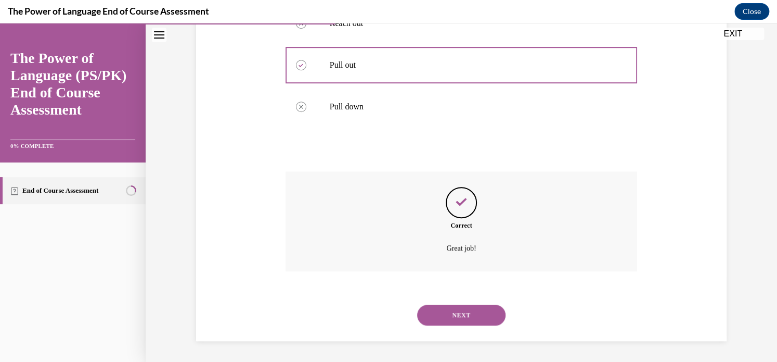
scroll to position [315, 0]
click at [461, 308] on button "NEXT" at bounding box center [461, 314] width 88 height 21
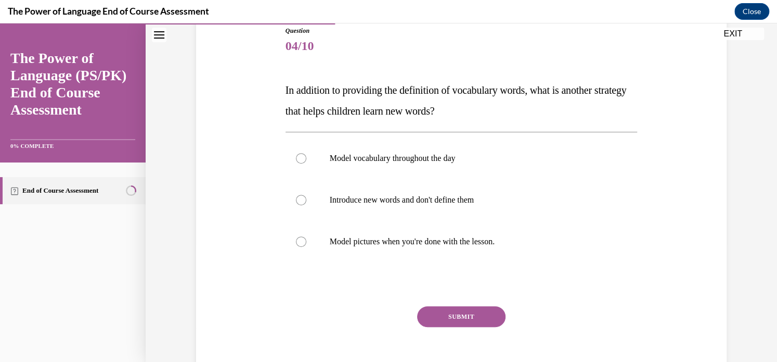
scroll to position [125, 0]
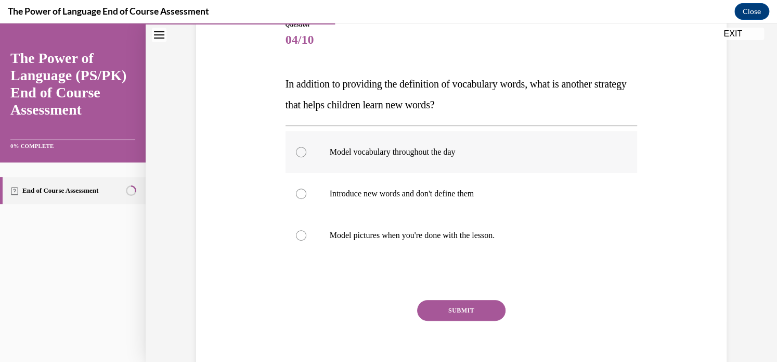
click at [296, 149] on div at bounding box center [301, 152] width 10 height 10
click at [296, 149] on input "Model vocabulary throughout the day" at bounding box center [301, 152] width 10 height 10
radio input "true"
click at [434, 302] on button "SUBMIT" at bounding box center [461, 310] width 88 height 21
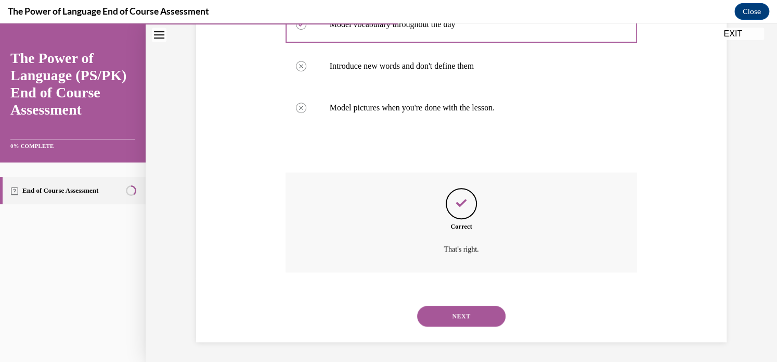
scroll to position [253, 0]
click at [485, 310] on button "NEXT" at bounding box center [461, 315] width 88 height 21
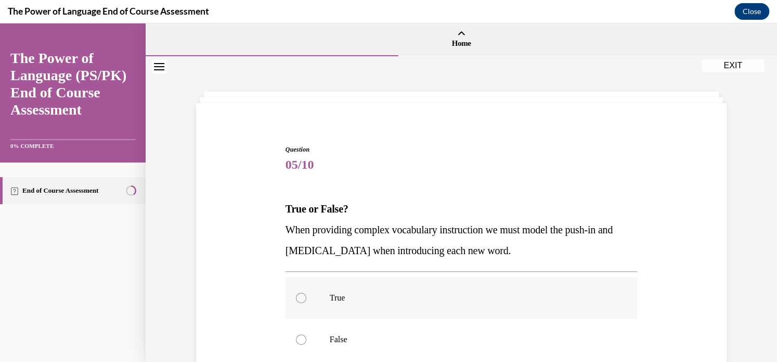
click at [296, 299] on div at bounding box center [301, 297] width 10 height 10
click at [296, 299] on input "True" at bounding box center [301, 297] width 10 height 10
radio input "true"
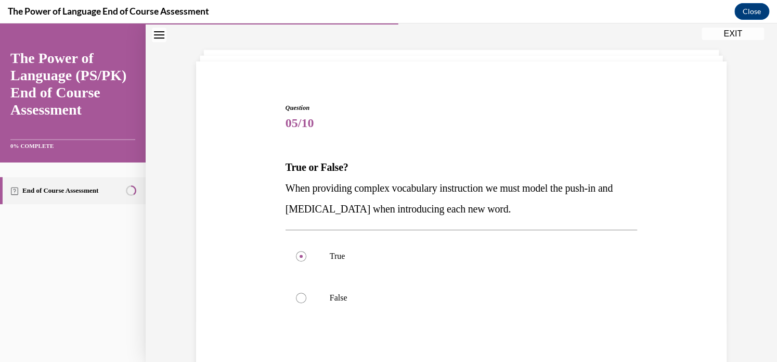
scroll to position [62, 0]
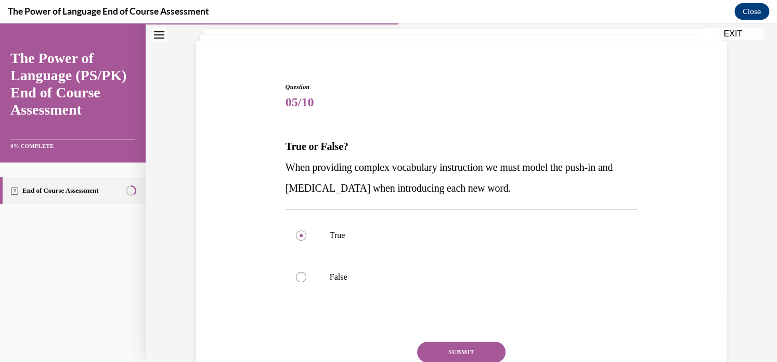
click at [475, 347] on button "SUBMIT" at bounding box center [461, 351] width 88 height 21
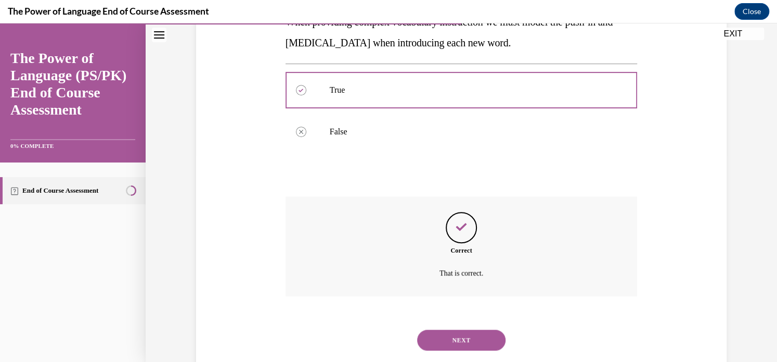
scroll to position [232, 0]
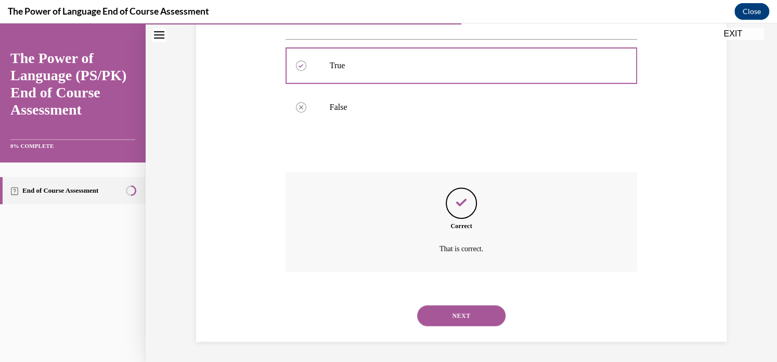
click at [472, 320] on button "NEXT" at bounding box center [461, 315] width 88 height 21
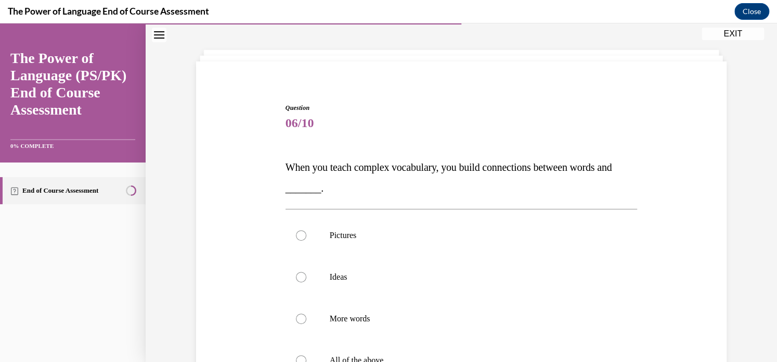
scroll to position [62, 0]
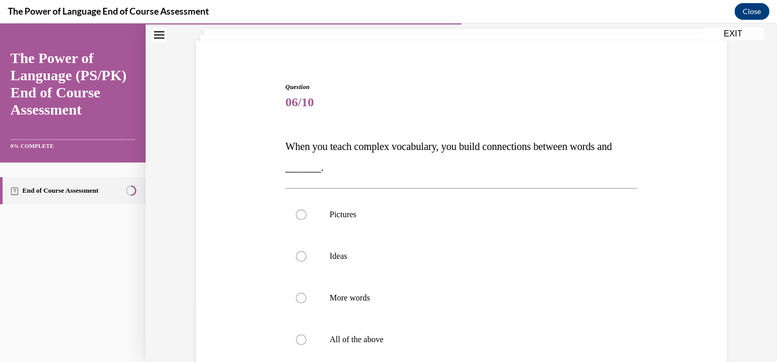
click at [768, 354] on div "Question 06/10 When you teach complex vocabulary, you build connections between…" at bounding box center [462, 252] width 632 height 516
click at [296, 340] on div at bounding box center [301, 339] width 10 height 10
click at [296, 340] on input "All of the above" at bounding box center [301, 339] width 10 height 10
radio input "true"
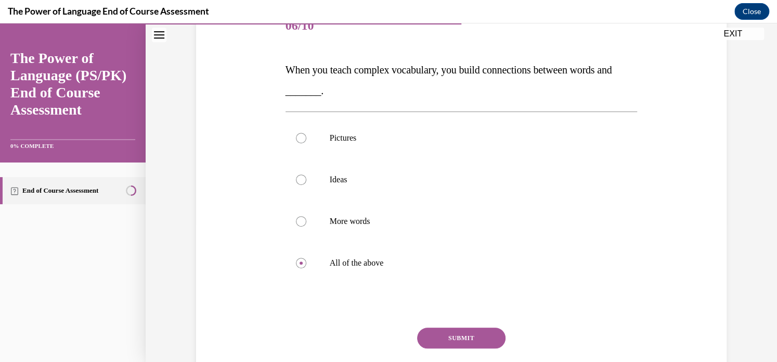
scroll to position [146, 0]
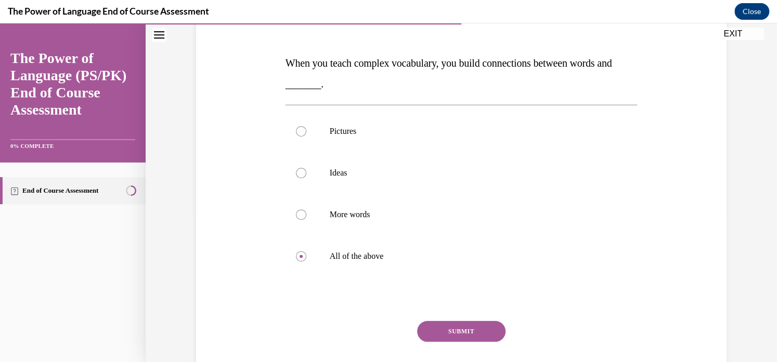
click at [437, 325] on button "SUBMIT" at bounding box center [461, 331] width 88 height 21
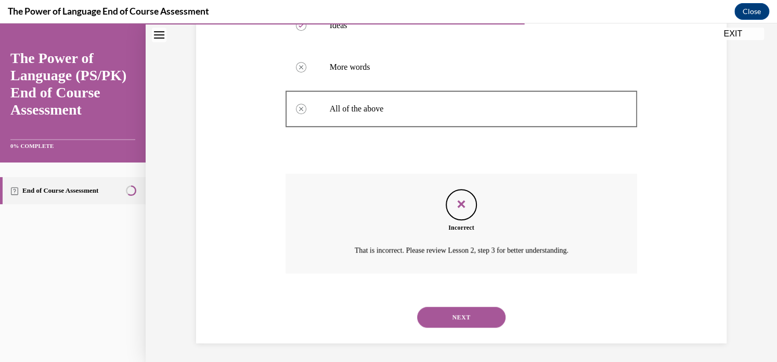
scroll to position [295, 0]
click at [472, 311] on button "NEXT" at bounding box center [461, 315] width 88 height 21
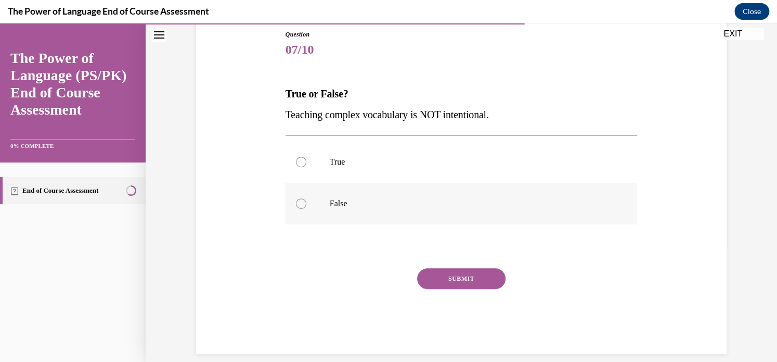
click at [300, 206] on div at bounding box center [301, 203] width 10 height 10
click at [300, 206] on input "False" at bounding box center [301, 203] width 10 height 10
radio input "true"
click at [450, 279] on button "SUBMIT" at bounding box center [461, 278] width 88 height 21
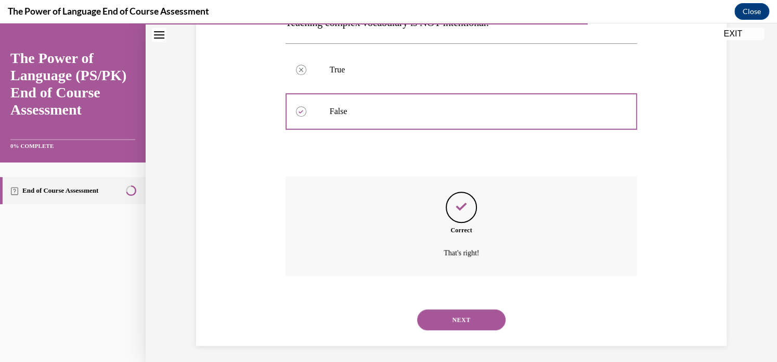
scroll to position [211, 0]
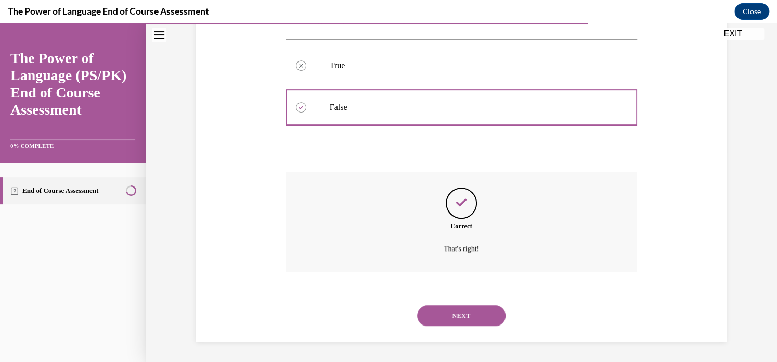
click at [466, 318] on button "NEXT" at bounding box center [461, 315] width 88 height 21
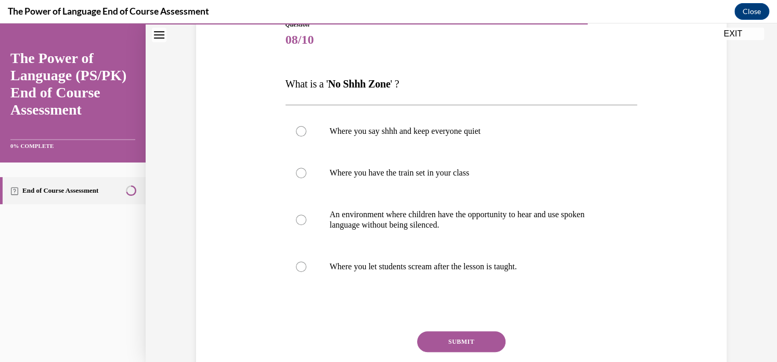
scroll to position [146, 0]
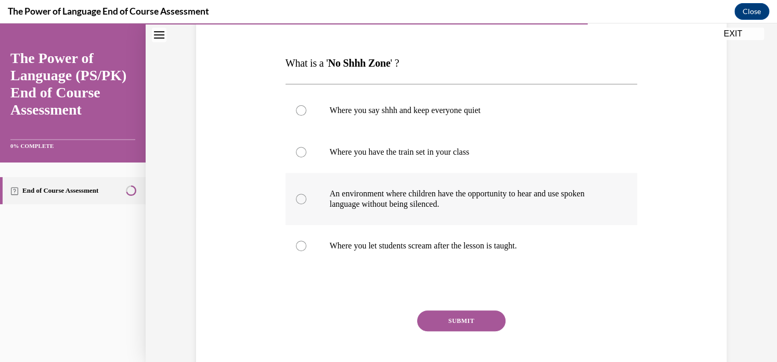
click at [297, 200] on div at bounding box center [301, 199] width 10 height 10
click at [297, 200] on input "An environment where children have the opportunity to hear and use spoken langu…" at bounding box center [301, 199] width 10 height 10
radio input "true"
click at [428, 314] on button "SUBMIT" at bounding box center [461, 320] width 88 height 21
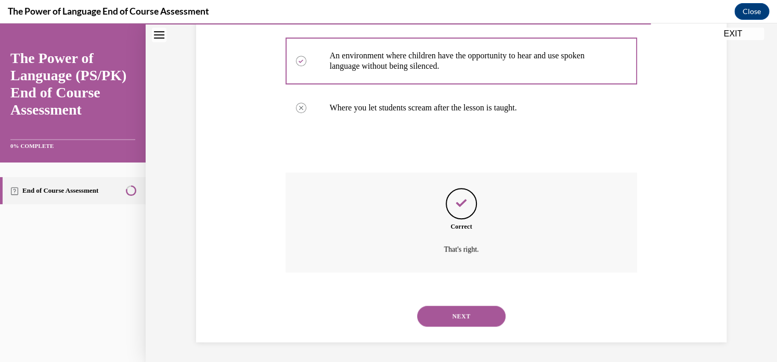
scroll to position [284, 0]
click at [468, 307] on button "NEXT" at bounding box center [461, 315] width 88 height 21
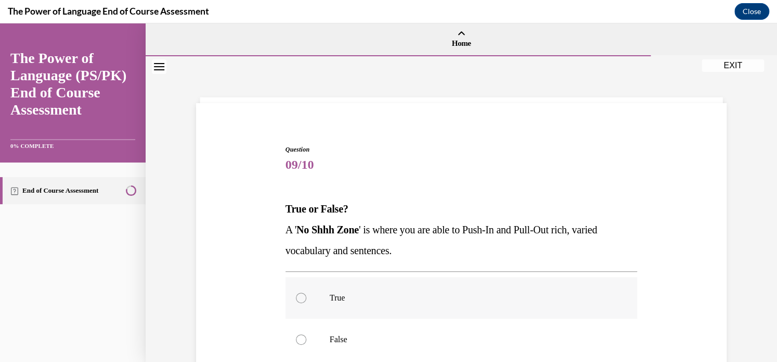
click at [298, 298] on div at bounding box center [301, 297] width 10 height 10
click at [298, 298] on input "True" at bounding box center [301, 297] width 10 height 10
radio input "true"
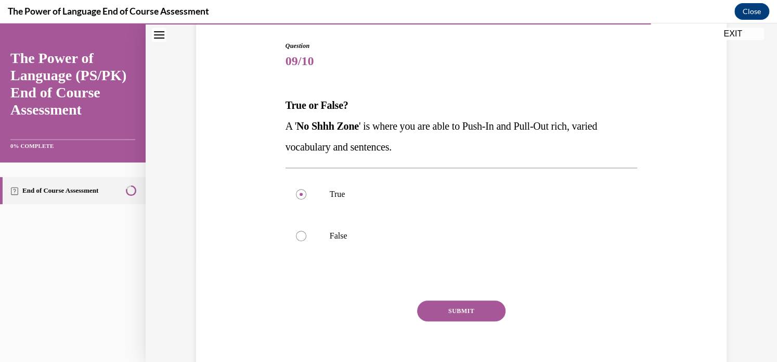
scroll to position [104, 0]
click at [458, 306] on button "SUBMIT" at bounding box center [461, 310] width 88 height 21
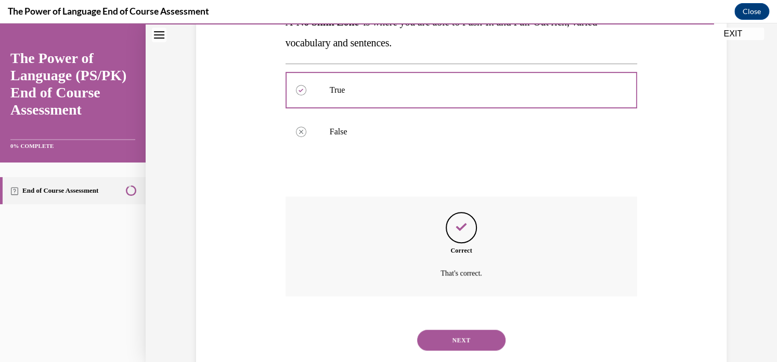
scroll to position [232, 0]
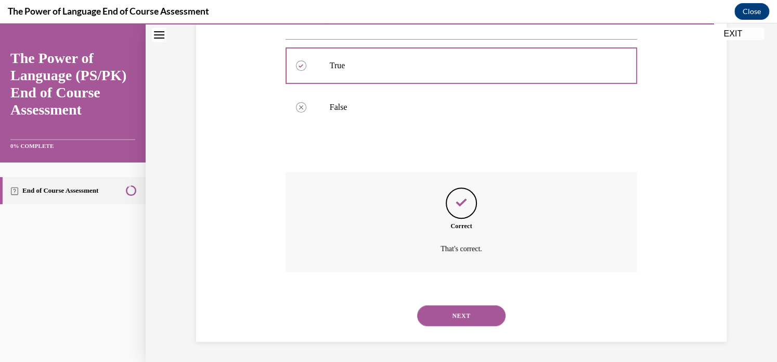
click at [458, 308] on button "NEXT" at bounding box center [461, 315] width 88 height 21
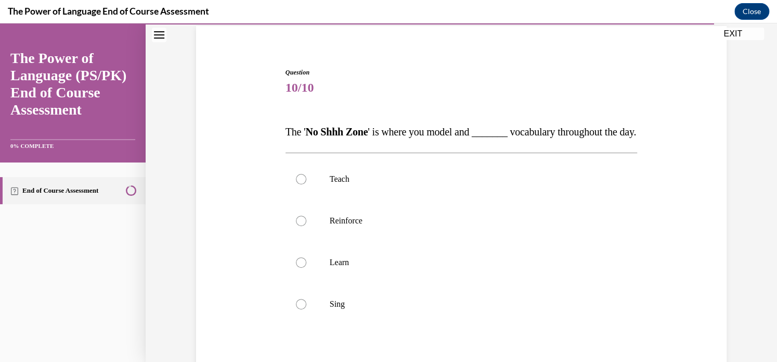
scroll to position [83, 0]
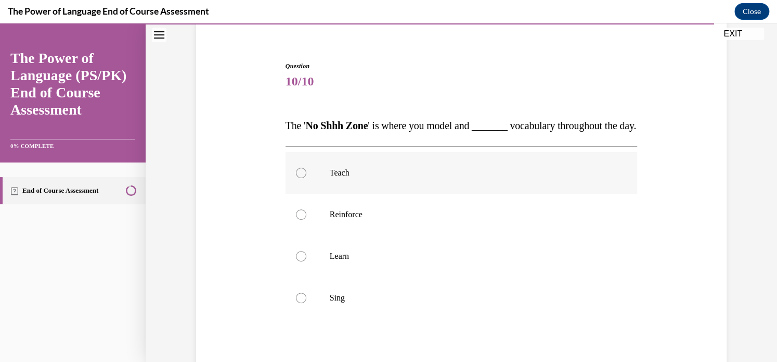
click at [296, 178] on div at bounding box center [301, 173] width 10 height 10
click at [296, 178] on input "Teach" at bounding box center [301, 173] width 10 height 10
radio input "true"
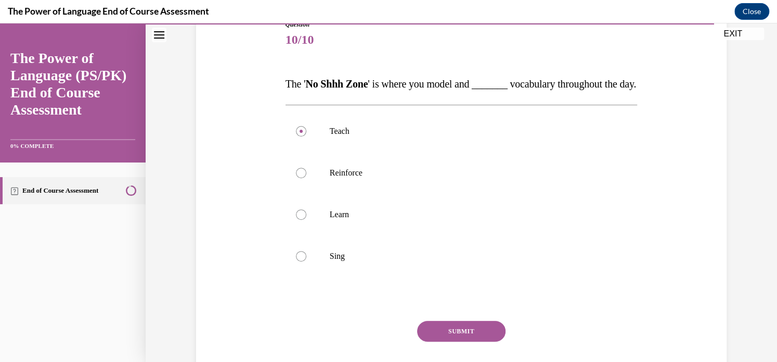
scroll to position [146, 0]
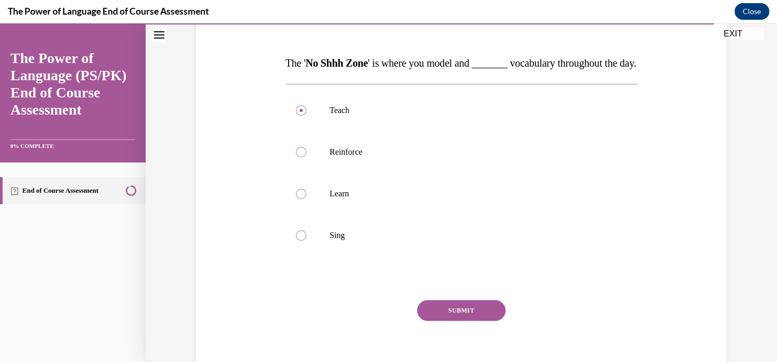
click at [485, 321] on button "SUBMIT" at bounding box center [461, 310] width 88 height 21
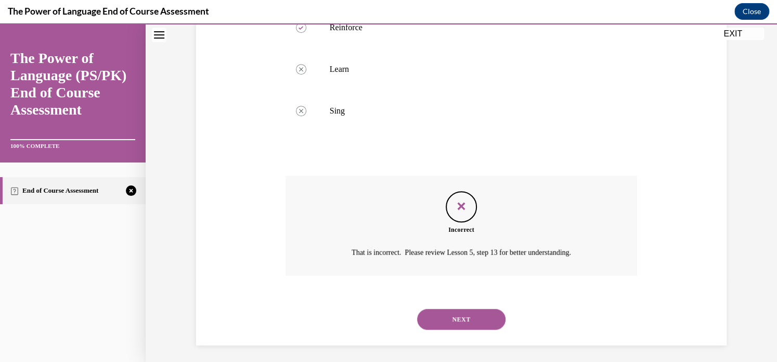
scroll to position [295, 0]
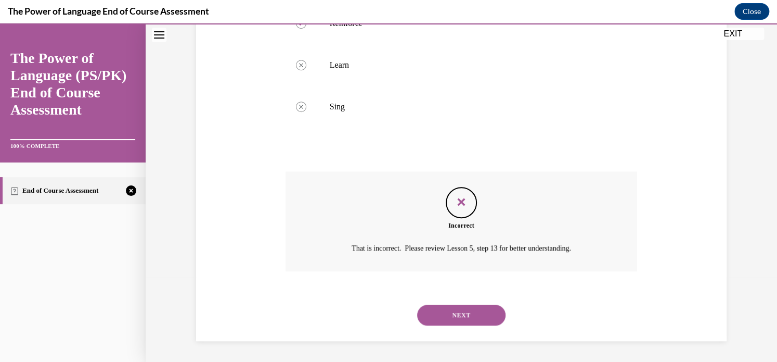
click at [451, 314] on button "NEXT" at bounding box center [461, 314] width 88 height 21
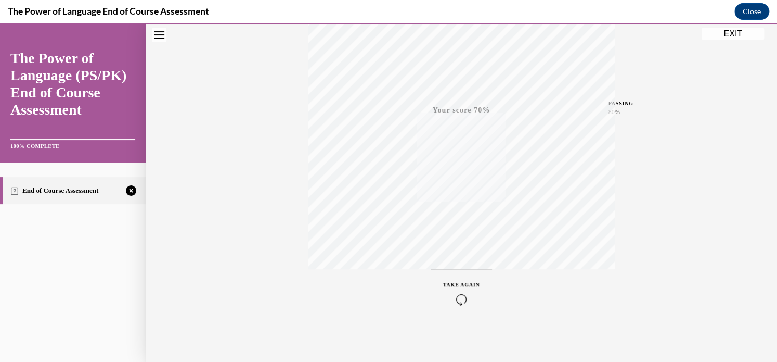
scroll to position [195, 0]
click at [460, 281] on span "TAKE AGAIN" at bounding box center [461, 284] width 37 height 6
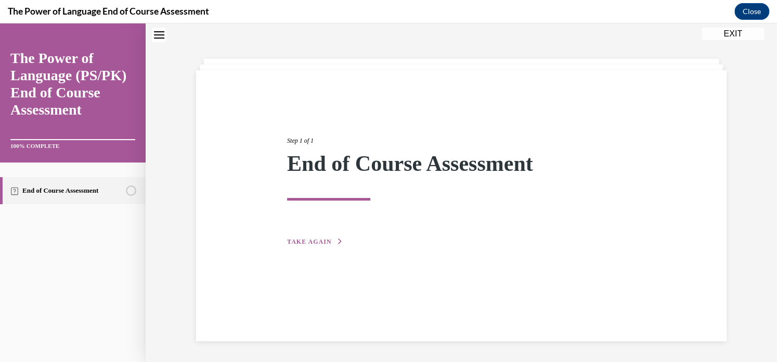
scroll to position [33, 0]
click at [323, 241] on span "TAKE AGAIN" at bounding box center [309, 241] width 44 height 7
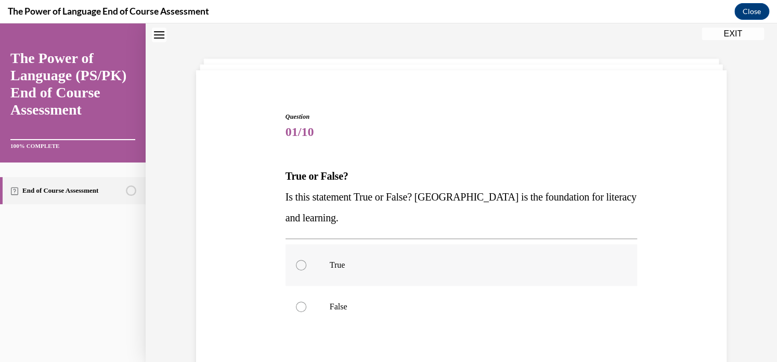
click at [297, 268] on div at bounding box center [301, 265] width 10 height 10
click at [297, 268] on input "True" at bounding box center [301, 265] width 10 height 10
radio input "true"
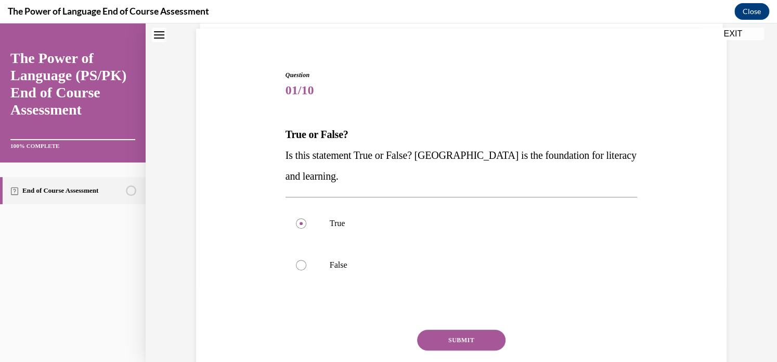
scroll to position [95, 0]
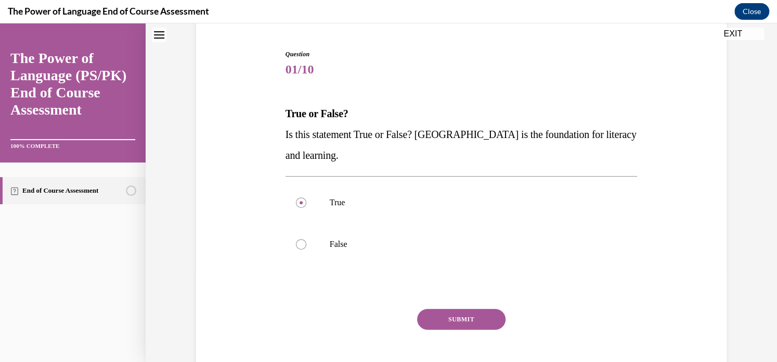
click at [480, 318] on button "SUBMIT" at bounding box center [461, 319] width 88 height 21
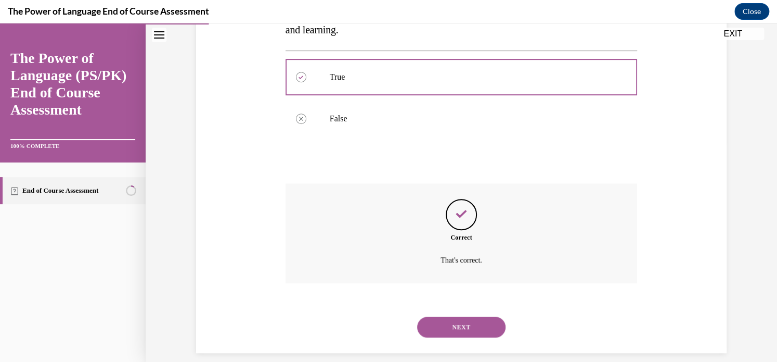
scroll to position [232, 0]
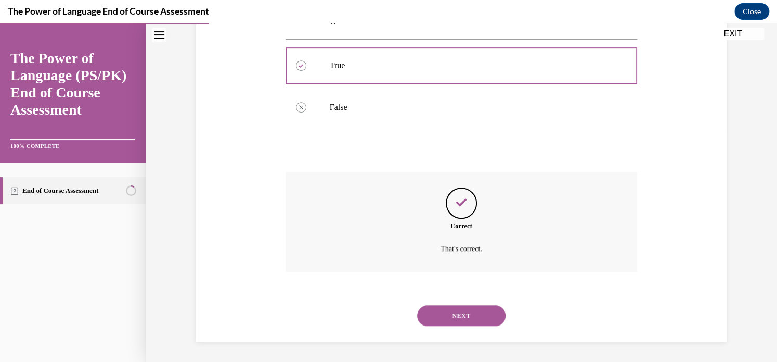
click at [483, 314] on button "NEXT" at bounding box center [461, 315] width 88 height 21
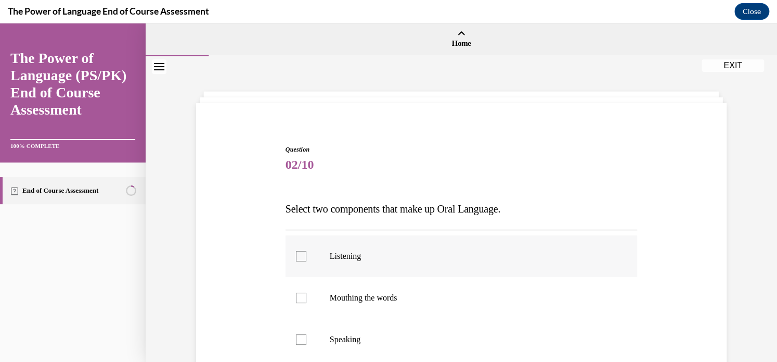
click at [296, 260] on div at bounding box center [301, 256] width 10 height 10
click at [296, 260] on input "Listening" at bounding box center [301, 256] width 10 height 10
checkbox input "true"
click at [297, 342] on div at bounding box center [301, 339] width 10 height 10
click at [297, 342] on input "Speaking" at bounding box center [301, 339] width 10 height 10
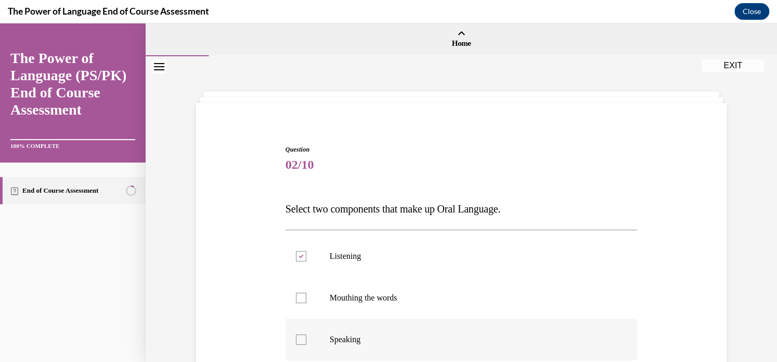
checkbox input "true"
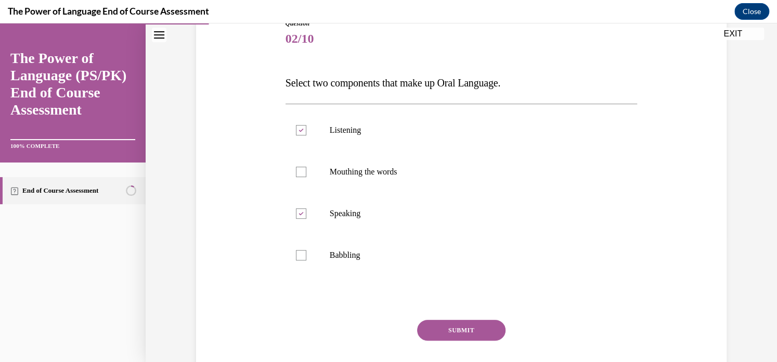
scroll to position [167, 0]
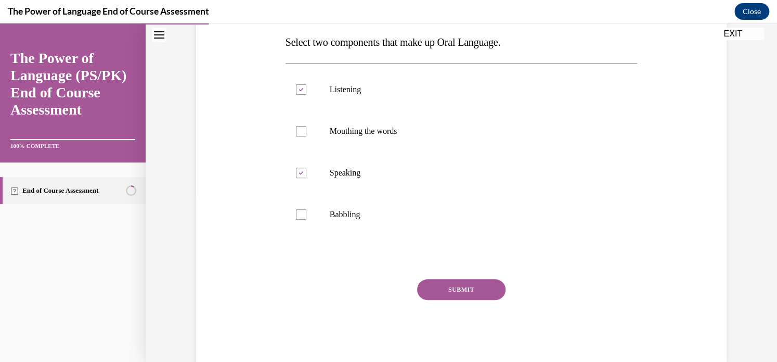
click at [454, 292] on button "SUBMIT" at bounding box center [461, 289] width 88 height 21
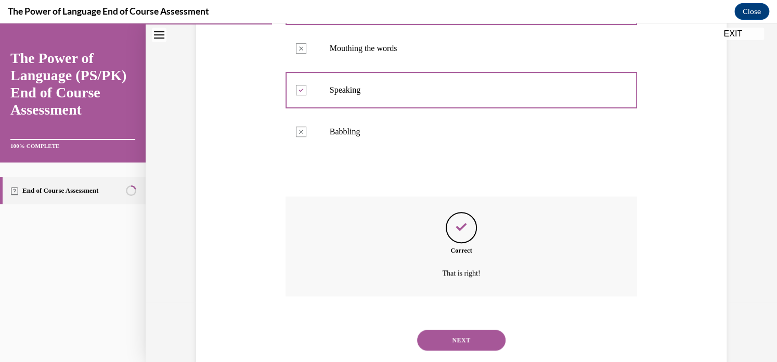
scroll to position [274, 0]
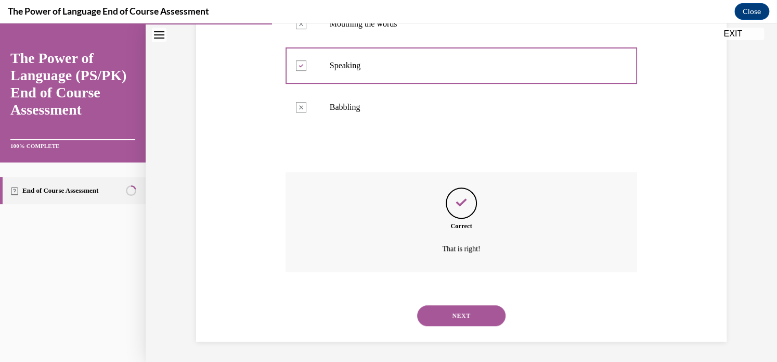
click at [462, 308] on button "NEXT" at bounding box center [461, 315] width 88 height 21
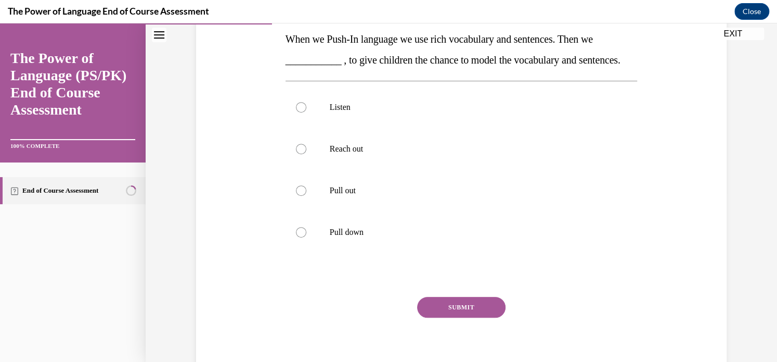
scroll to position [187, 0]
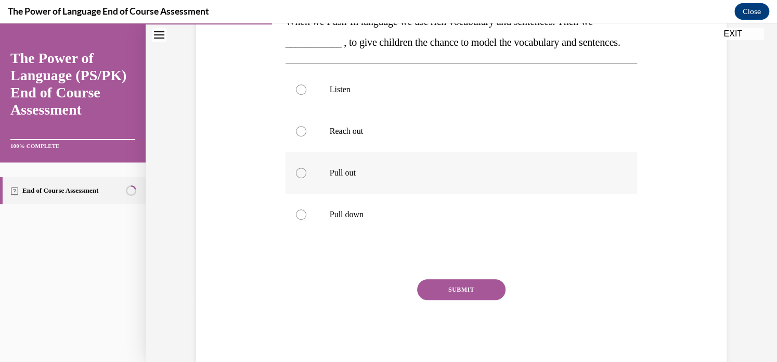
click at [298, 194] on label "Pull out" at bounding box center [462, 173] width 352 height 42
click at [298, 178] on input "Pull out" at bounding box center [301, 173] width 10 height 10
radio input "true"
click at [457, 300] on button "SUBMIT" at bounding box center [461, 289] width 88 height 21
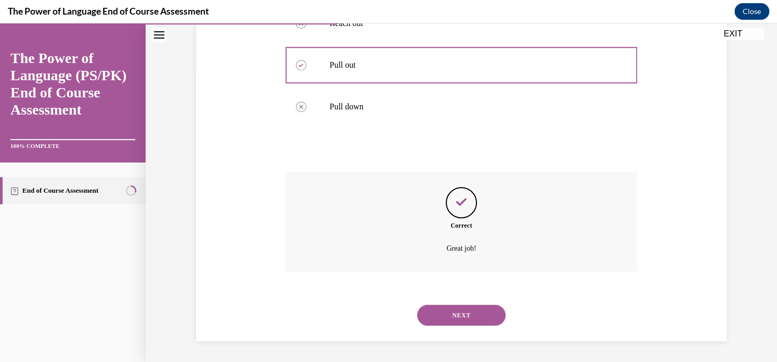
scroll to position [315, 0]
click at [458, 308] on button "NEXT" at bounding box center [461, 314] width 88 height 21
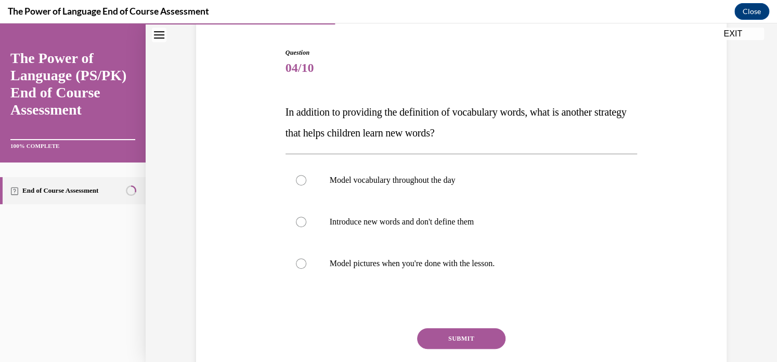
scroll to position [104, 0]
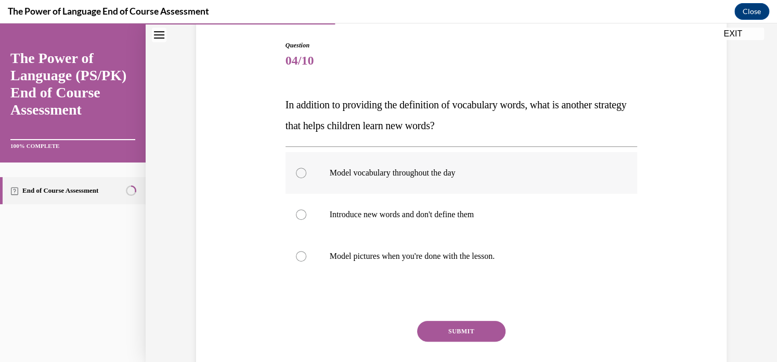
click at [301, 178] on label "Model vocabulary throughout the day" at bounding box center [462, 173] width 352 height 42
click at [301, 178] on input "Model vocabulary throughout the day" at bounding box center [301, 173] width 10 height 10
radio input "true"
click at [476, 323] on button "SUBMIT" at bounding box center [461, 331] width 88 height 21
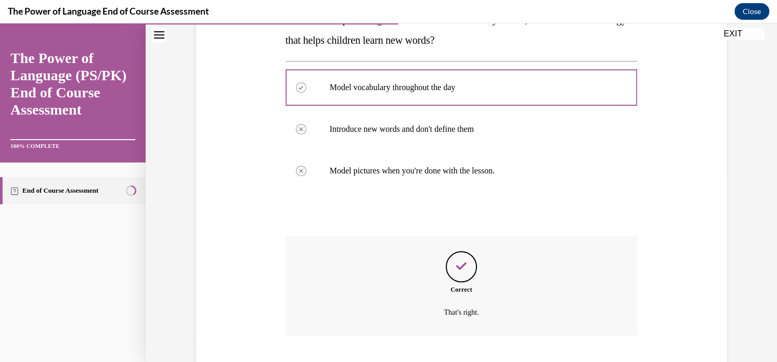
scroll to position [253, 0]
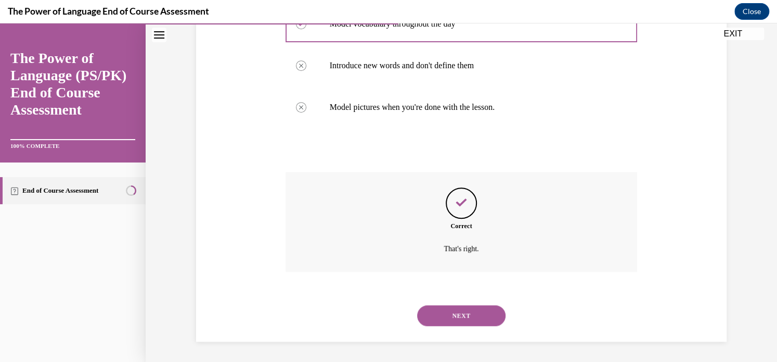
click at [471, 313] on button "NEXT" at bounding box center [461, 315] width 88 height 21
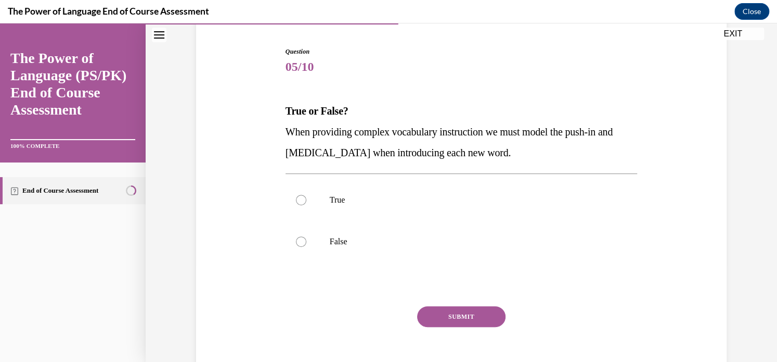
scroll to position [104, 0]
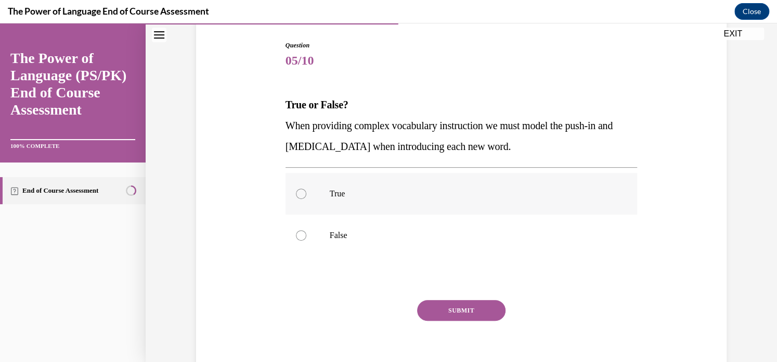
click at [299, 191] on div at bounding box center [301, 193] width 10 height 10
click at [299, 191] on input "True" at bounding box center [301, 193] width 10 height 10
radio input "true"
click at [482, 300] on button "SUBMIT" at bounding box center [461, 310] width 88 height 21
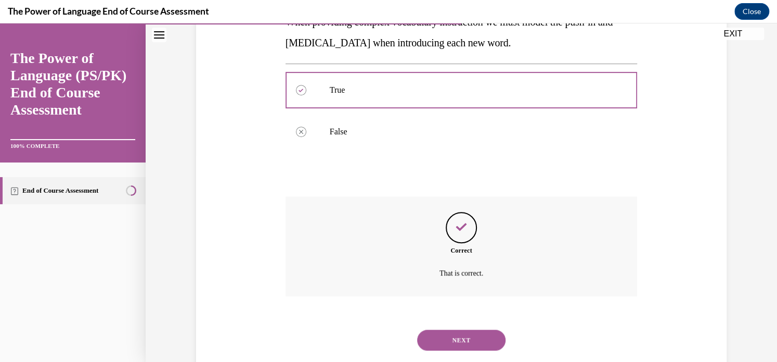
scroll to position [232, 0]
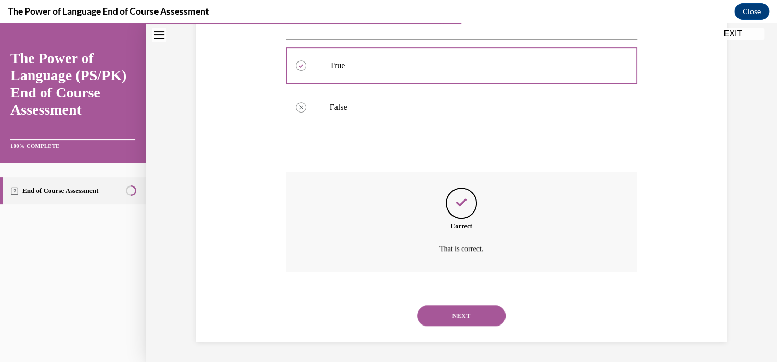
click at [473, 318] on button "NEXT" at bounding box center [461, 315] width 88 height 21
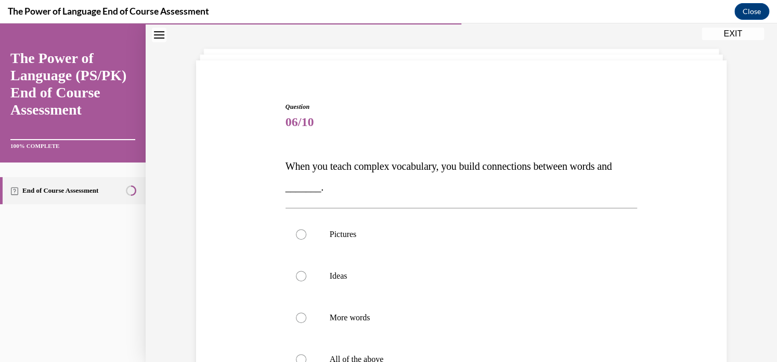
scroll to position [62, 0]
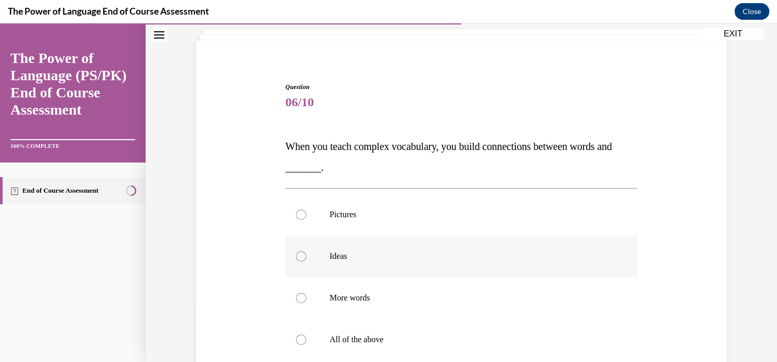
click at [363, 256] on p "Ideas" at bounding box center [471, 256] width 282 height 10
click at [306, 256] on input "Ideas" at bounding box center [301, 256] width 10 height 10
radio input "true"
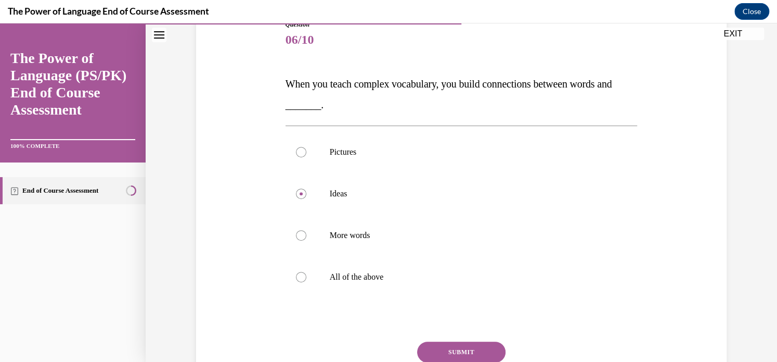
scroll to position [146, 0]
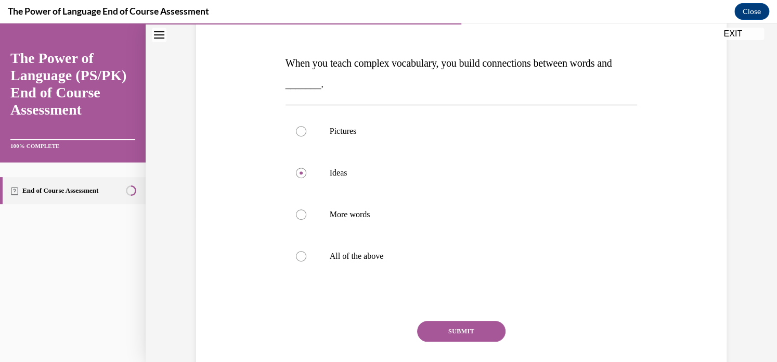
click at [470, 328] on button "SUBMIT" at bounding box center [461, 331] width 88 height 21
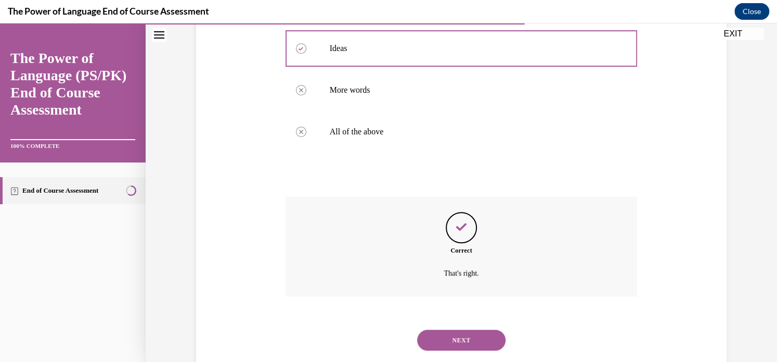
scroll to position [295, 0]
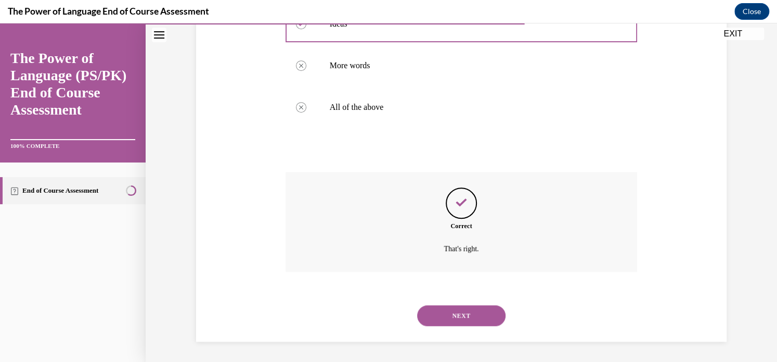
click at [477, 318] on button "NEXT" at bounding box center [461, 315] width 88 height 21
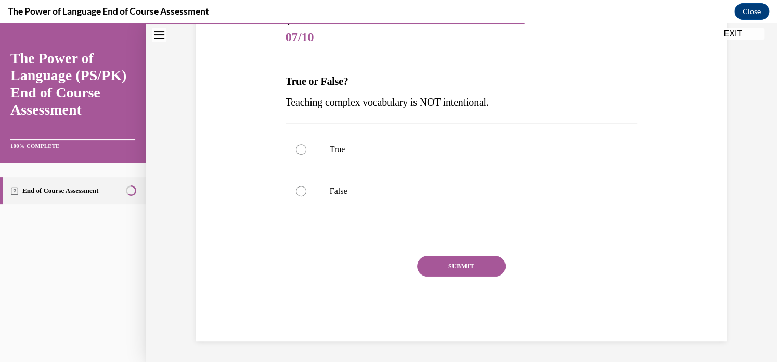
scroll to position [115, 0]
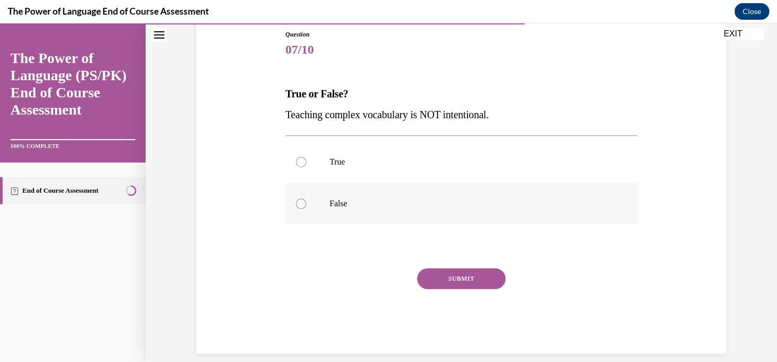
click at [294, 210] on label "False" at bounding box center [462, 204] width 352 height 42
click at [296, 209] on input "False" at bounding box center [301, 203] width 10 height 10
radio input "true"
click at [454, 273] on button "SUBMIT" at bounding box center [461, 278] width 88 height 21
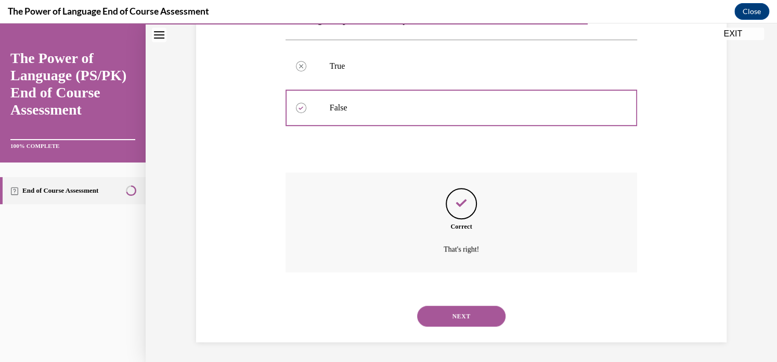
scroll to position [211, 0]
click at [462, 306] on button "NEXT" at bounding box center [461, 315] width 88 height 21
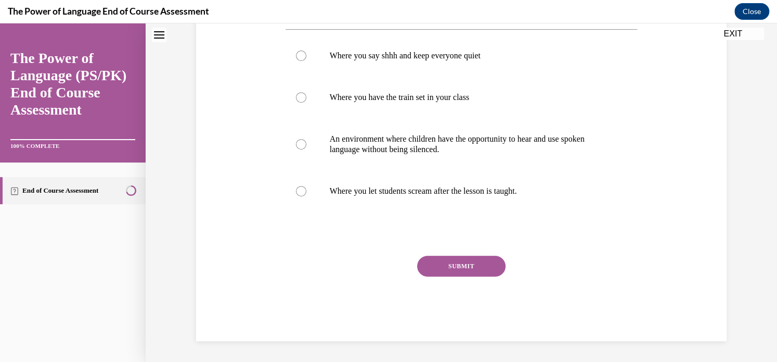
scroll to position [0, 0]
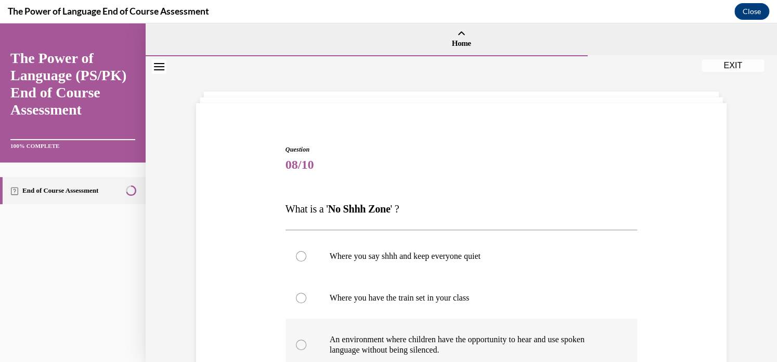
click at [305, 342] on label "An environment where children have the opportunity to hear and use spoken langu…" at bounding box center [462, 344] width 352 height 52
click at [305, 342] on input "An environment where children have the opportunity to hear and use spoken langu…" at bounding box center [301, 344] width 10 height 10
radio input "true"
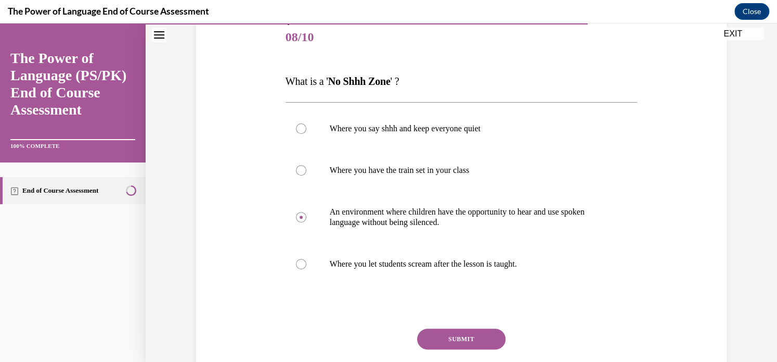
scroll to position [146, 0]
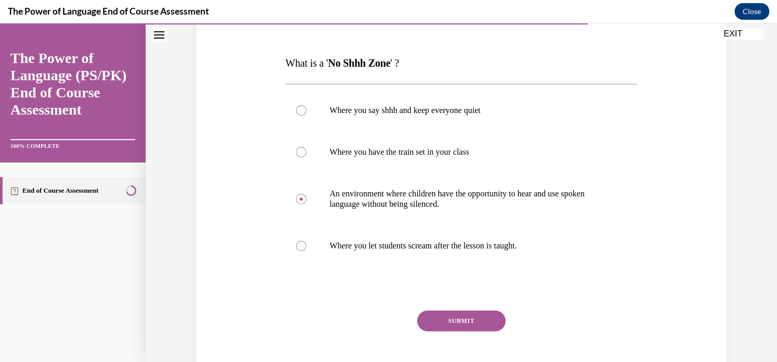
click at [472, 320] on button "SUBMIT" at bounding box center [461, 320] width 88 height 21
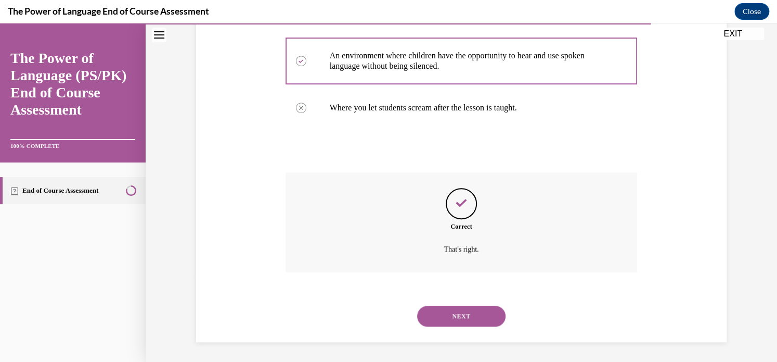
scroll to position [284, 0]
click at [477, 305] on button "NEXT" at bounding box center [461, 315] width 88 height 21
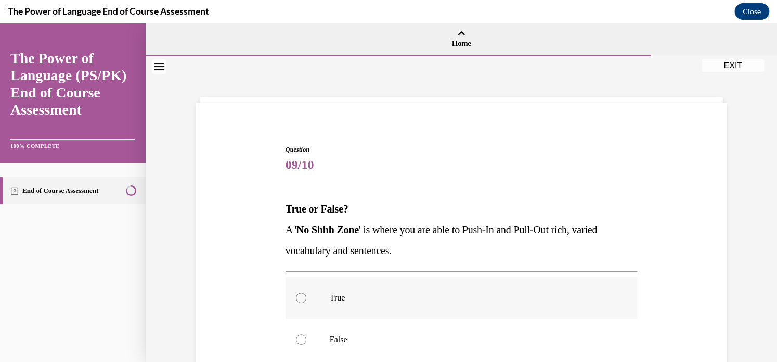
click at [308, 294] on label "True" at bounding box center [462, 298] width 352 height 42
click at [306, 294] on input "True" at bounding box center [301, 297] width 10 height 10
radio input "true"
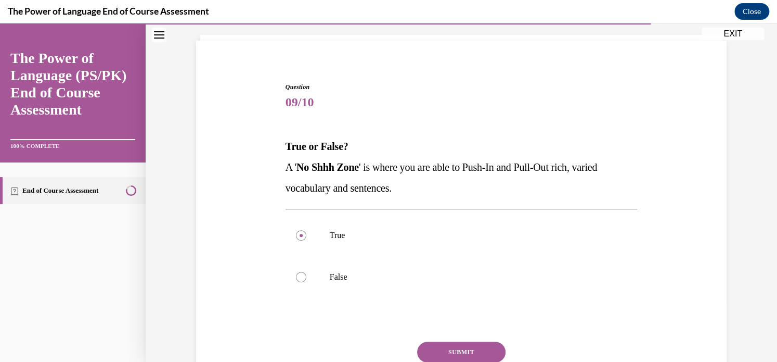
scroll to position [83, 0]
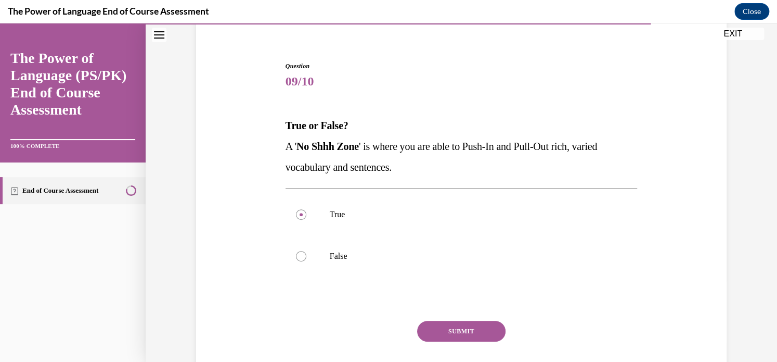
click at [494, 333] on button "SUBMIT" at bounding box center [461, 331] width 88 height 21
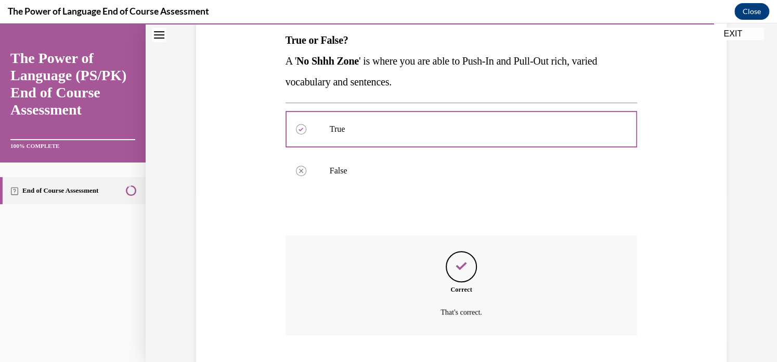
scroll to position [232, 0]
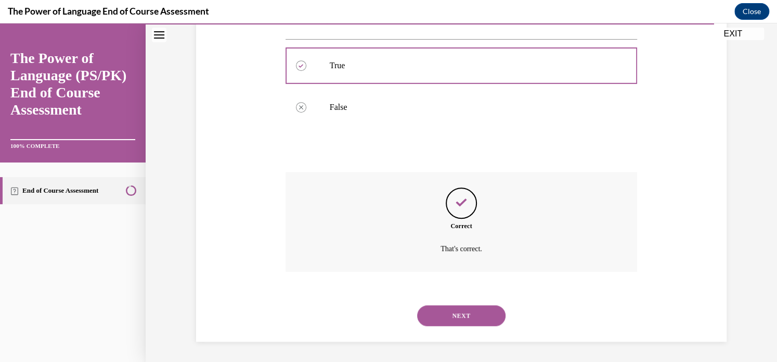
click at [469, 315] on button "NEXT" at bounding box center [461, 315] width 88 height 21
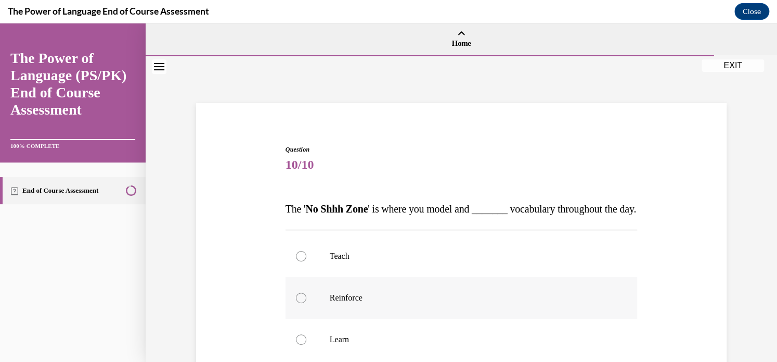
click at [369, 306] on label "Reinforce" at bounding box center [462, 298] width 352 height 42
click at [306, 303] on input "Reinforce" at bounding box center [301, 297] width 10 height 10
radio input "true"
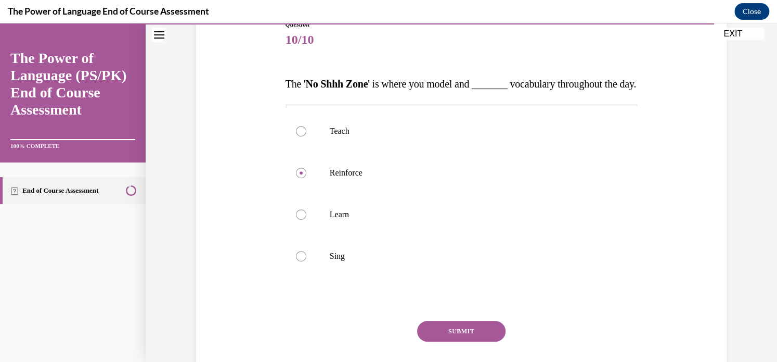
scroll to position [146, 0]
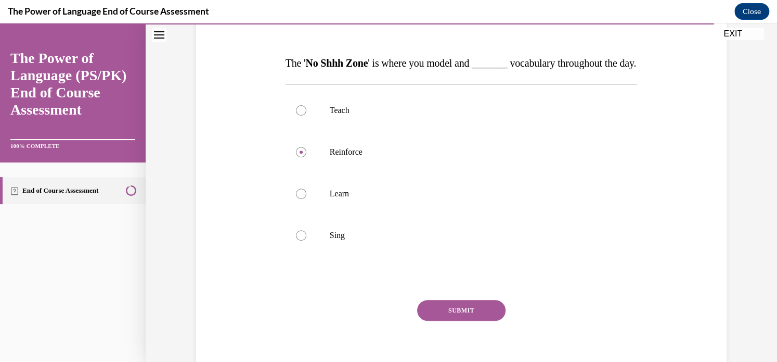
click at [453, 321] on button "SUBMIT" at bounding box center [461, 310] width 88 height 21
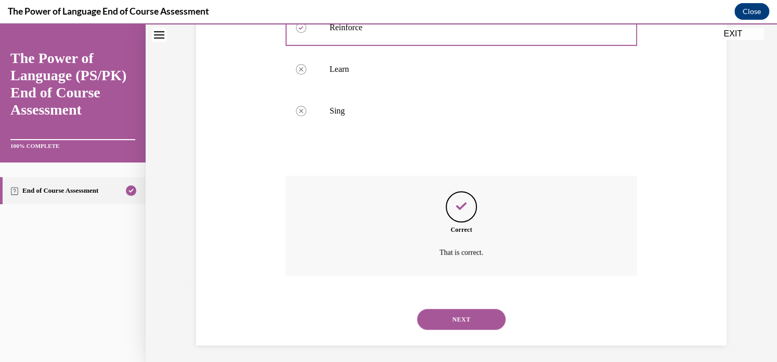
scroll to position [295, 0]
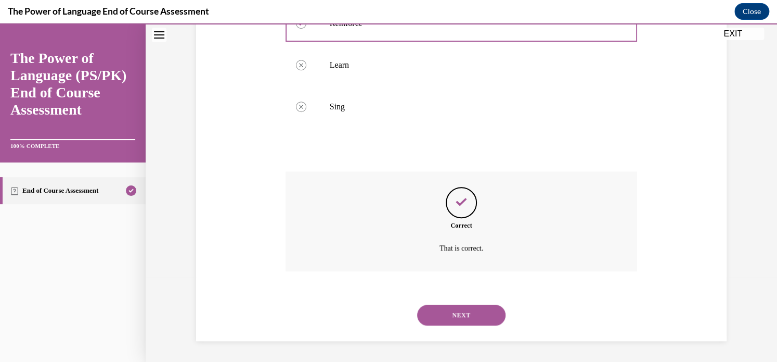
click at [453, 324] on button "NEXT" at bounding box center [461, 314] width 88 height 21
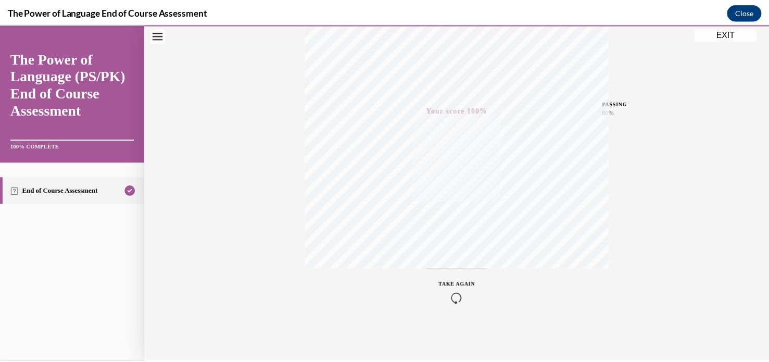
scroll to position [195, 0]
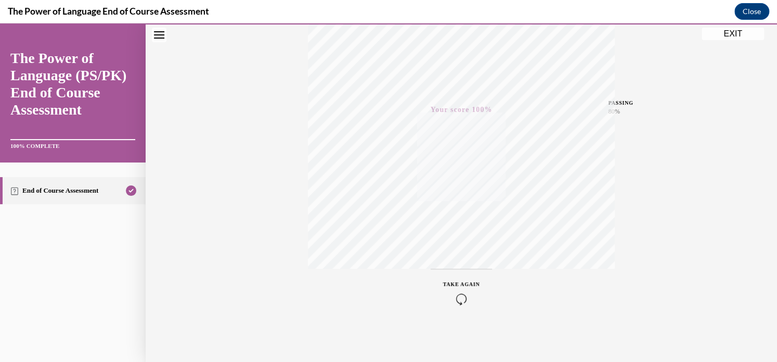
click at [737, 36] on button "EXIT" at bounding box center [733, 34] width 62 height 12
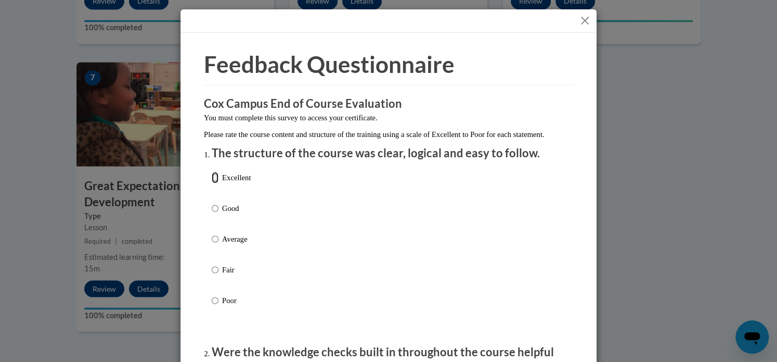
click at [212, 183] on input "Excellent" at bounding box center [215, 177] width 7 height 11
radio input "true"
click at [579, 21] on button "Close" at bounding box center [585, 20] width 13 height 13
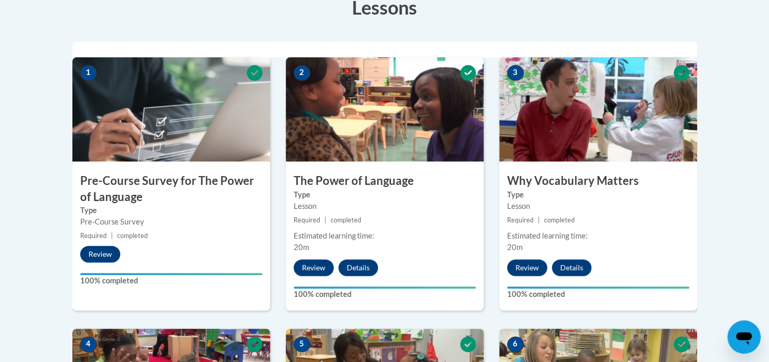
scroll to position [50, 0]
